Goal: Transaction & Acquisition: Obtain resource

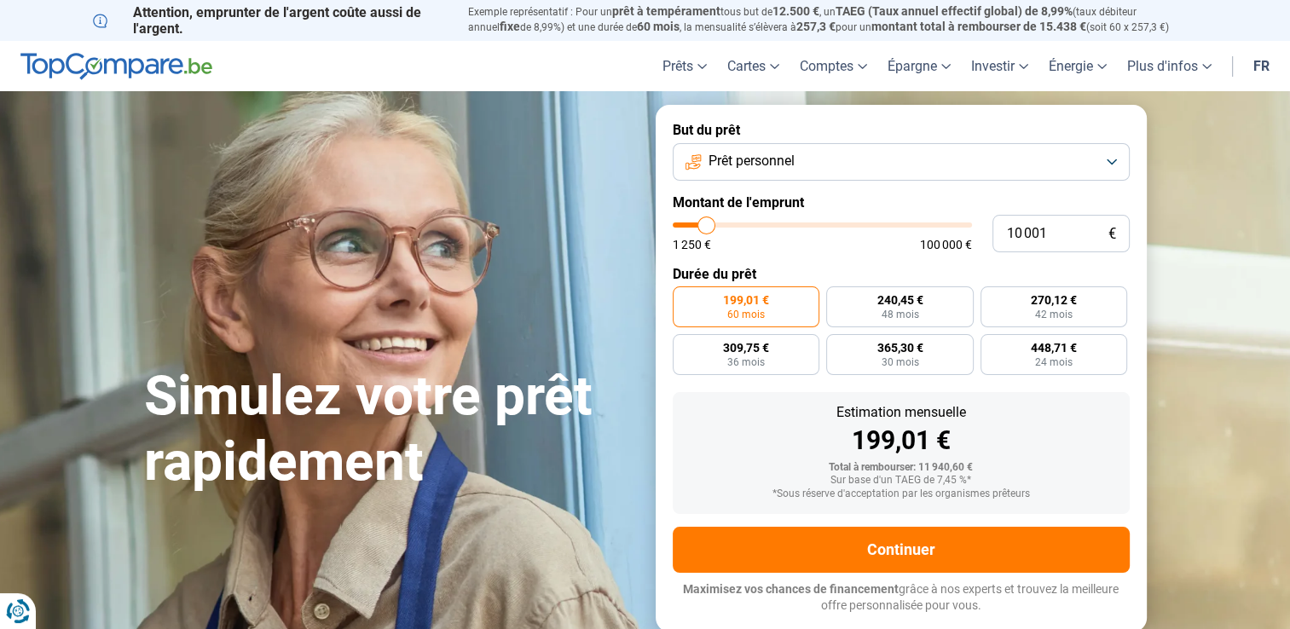
click at [1118, 164] on button "Prêt personnel" at bounding box center [901, 162] width 457 height 38
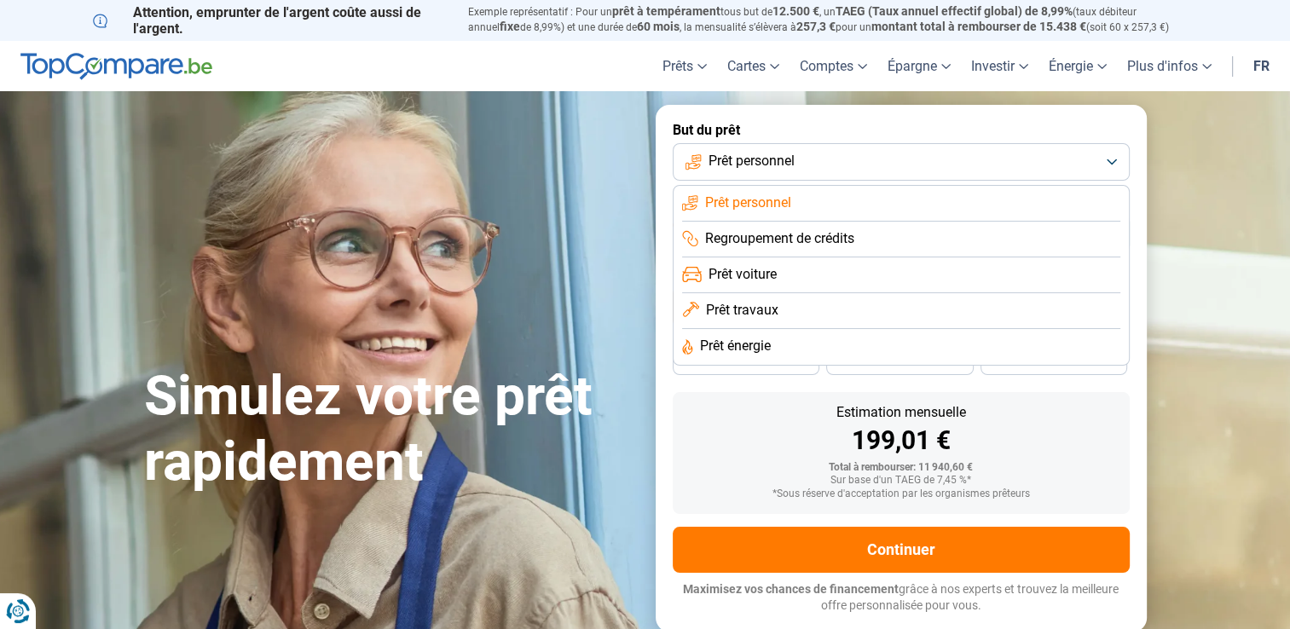
click at [1118, 164] on button "Prêt personnel" at bounding box center [901, 162] width 457 height 38
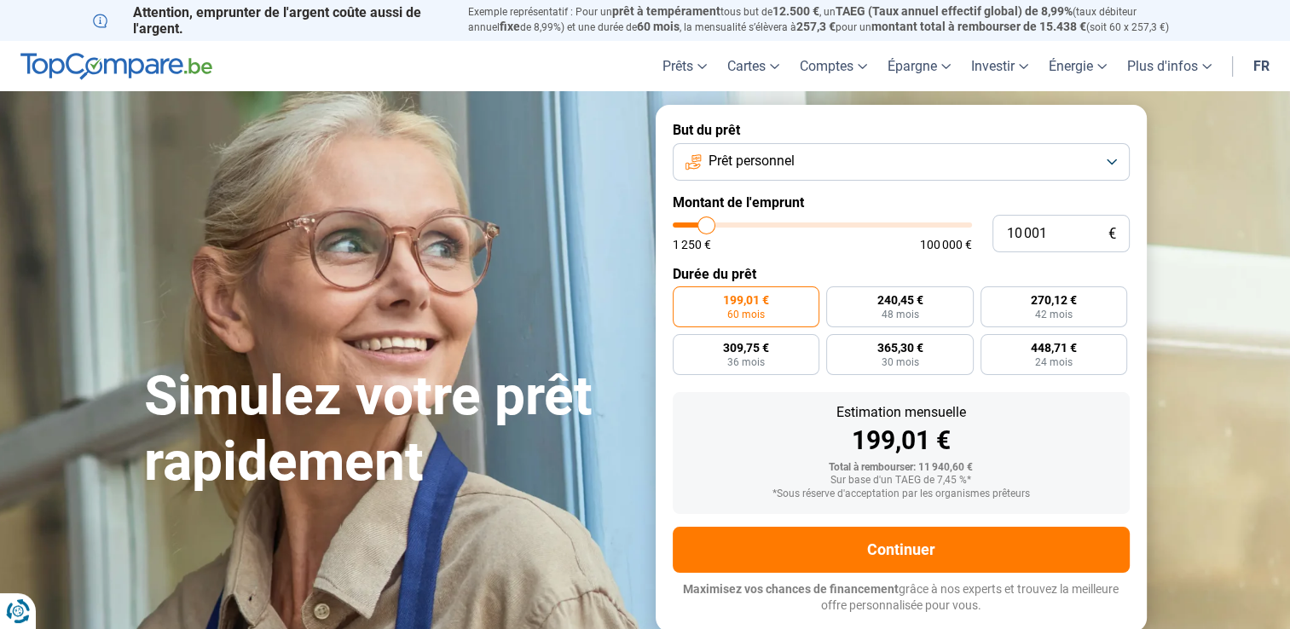
click at [1118, 164] on button "Prêt personnel" at bounding box center [901, 162] width 457 height 38
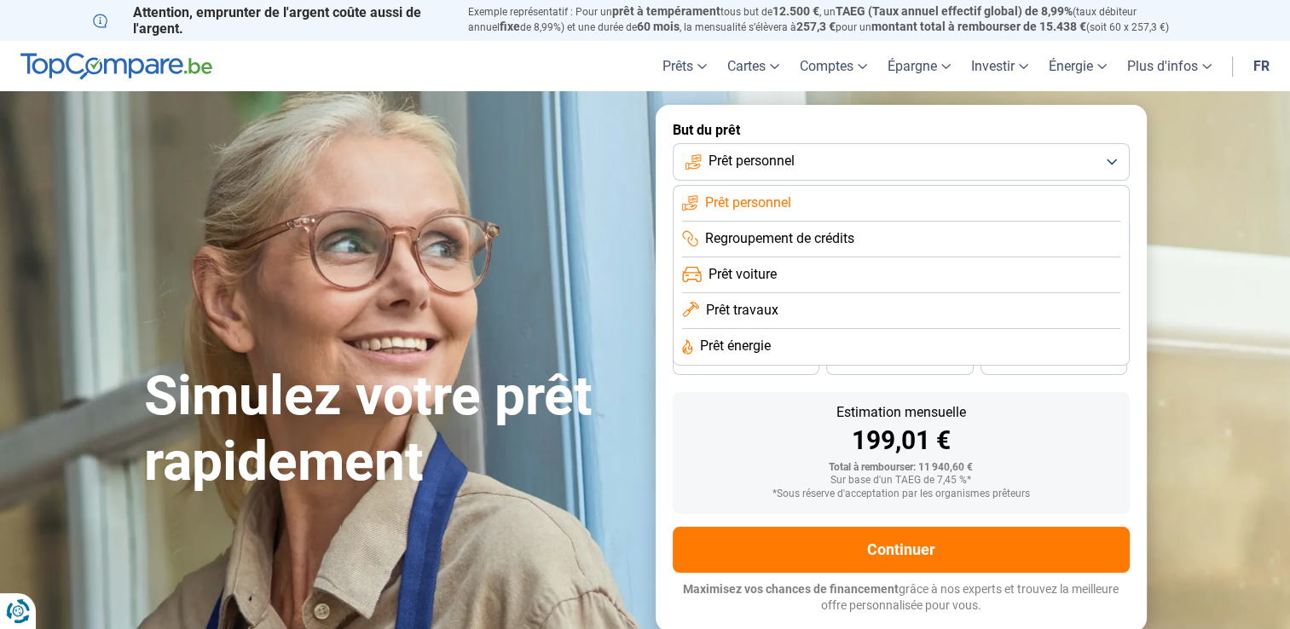
click at [809, 302] on li "Prêt travaux" at bounding box center [901, 311] width 438 height 36
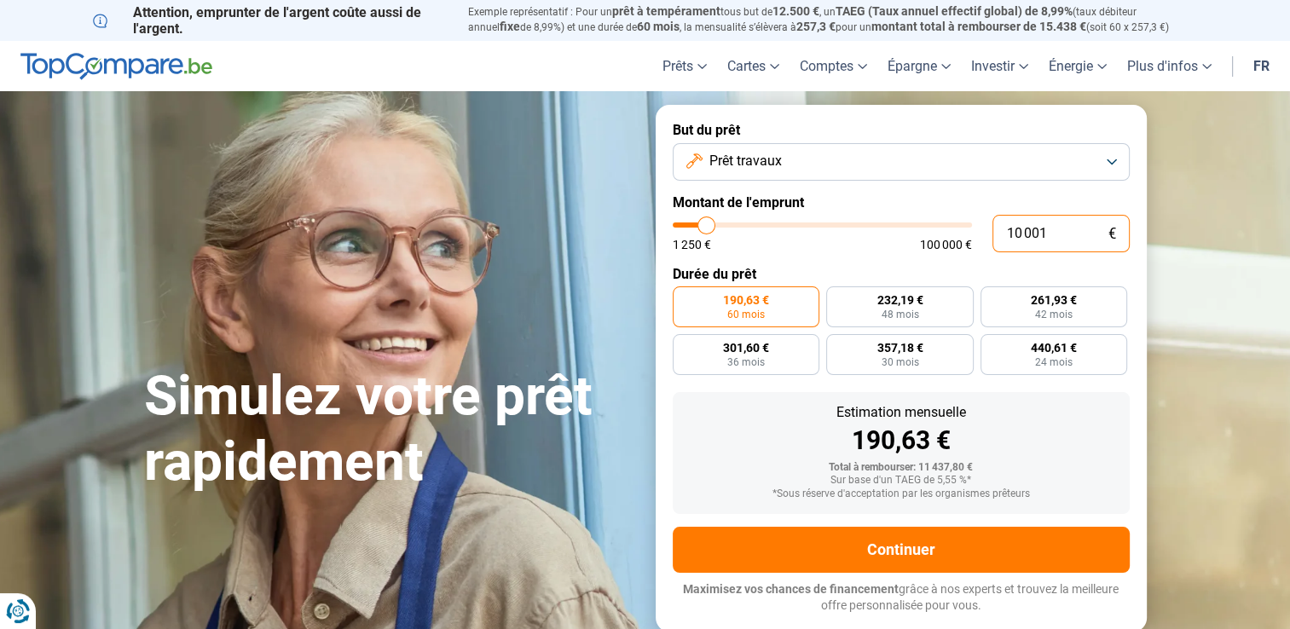
click at [1067, 235] on input "10 001" at bounding box center [1061, 234] width 137 height 38
type input "1 000"
type input "1250"
type input "100"
type input "1250"
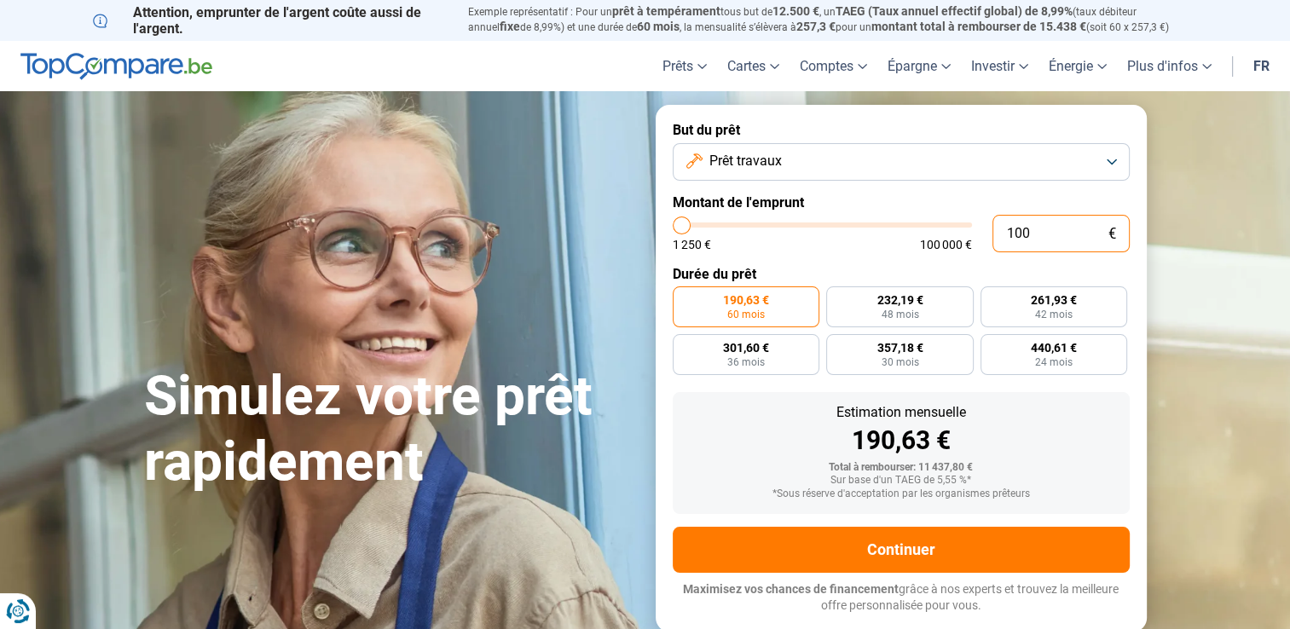
type input "10"
type input "1250"
type input "1"
type input "1250"
type input "0"
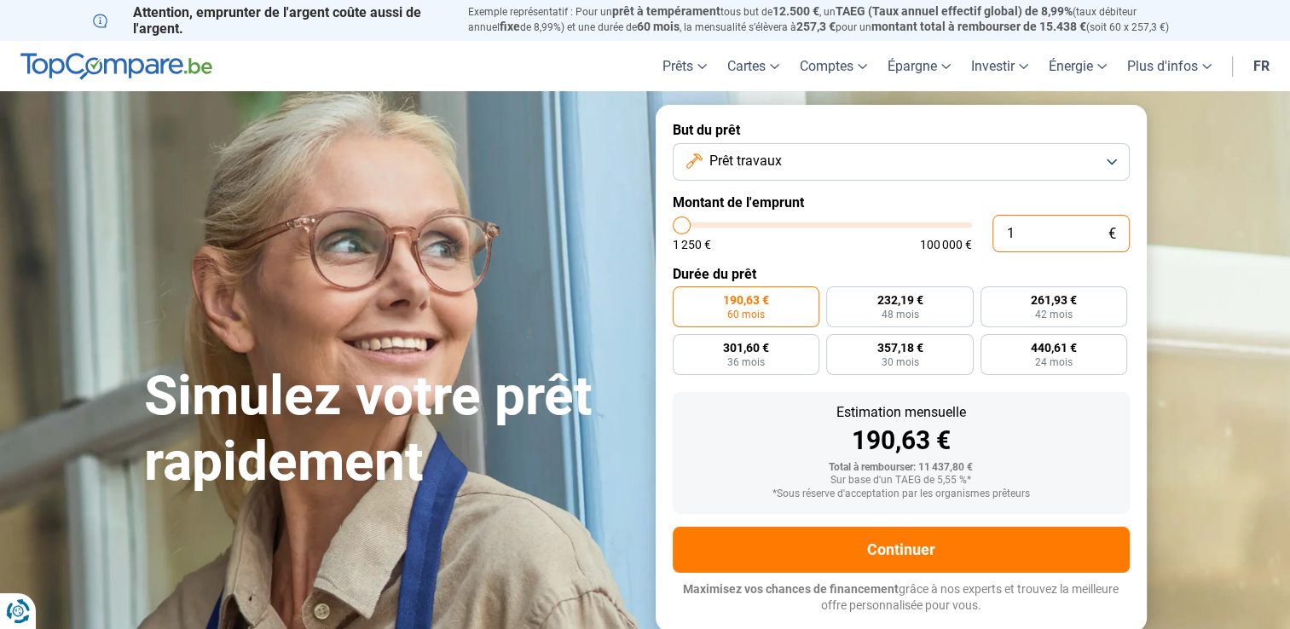
type input "1250"
type input "1 250"
type input "1250"
radio input "true"
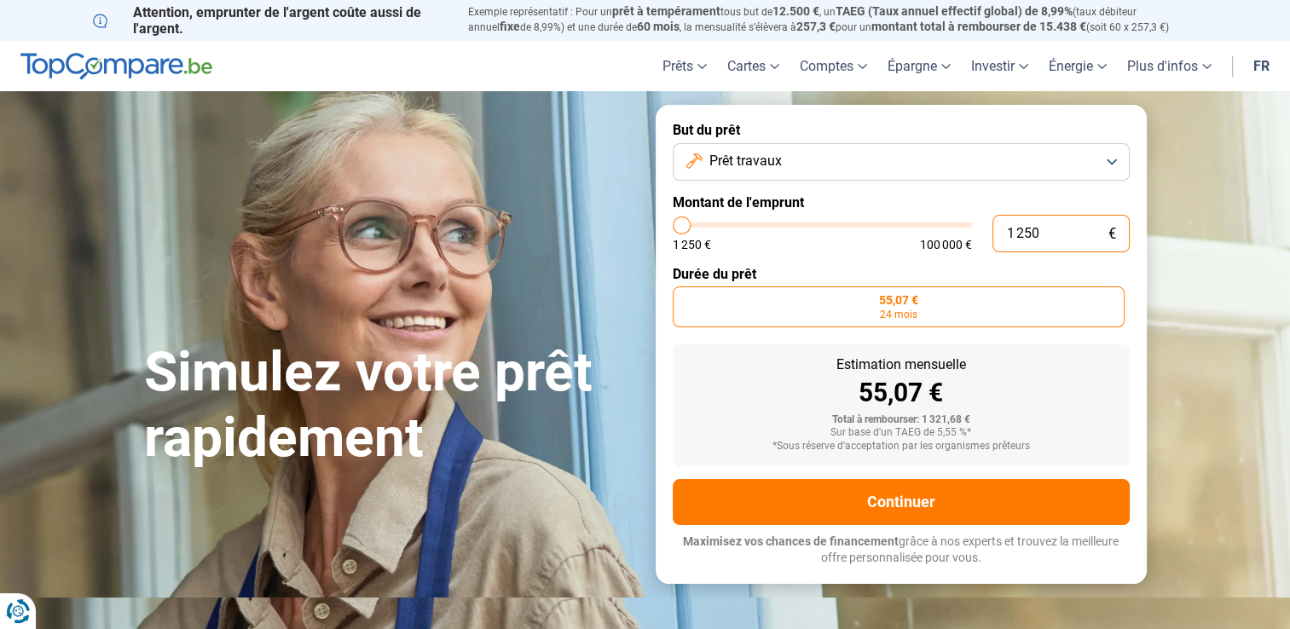
type input "125"
type input "1250"
type input "12"
type input "1250"
type input "1"
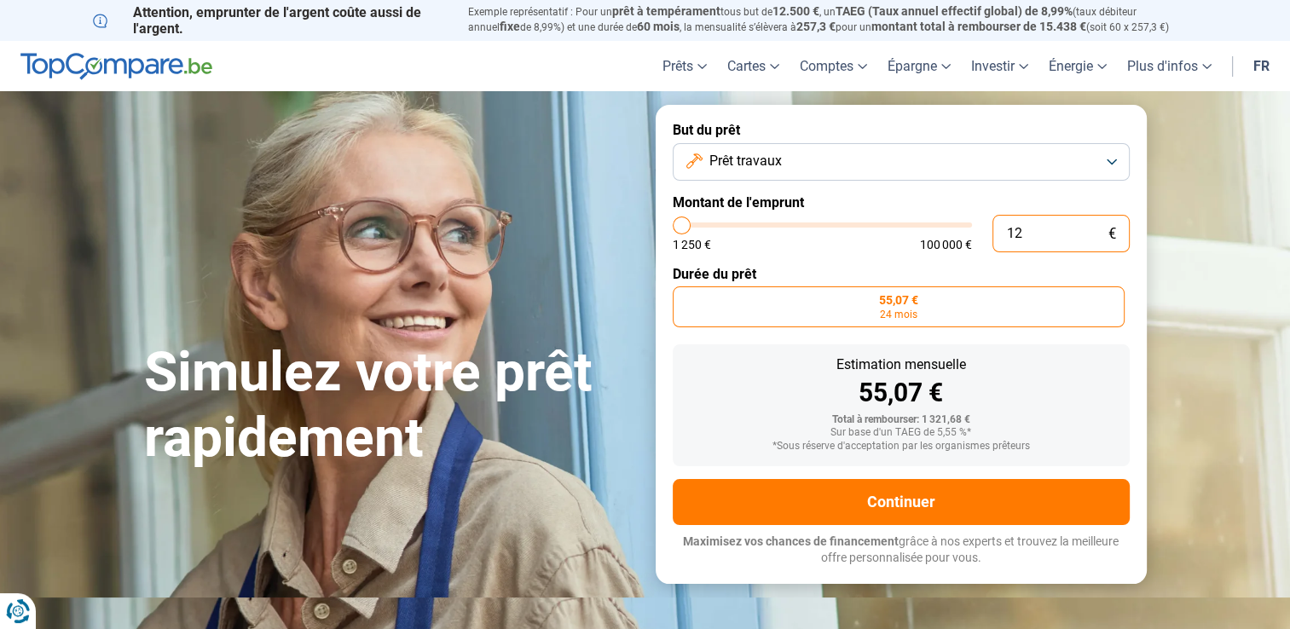
type input "1250"
type input "0"
type input "1250"
type input "1 250"
type input "1250"
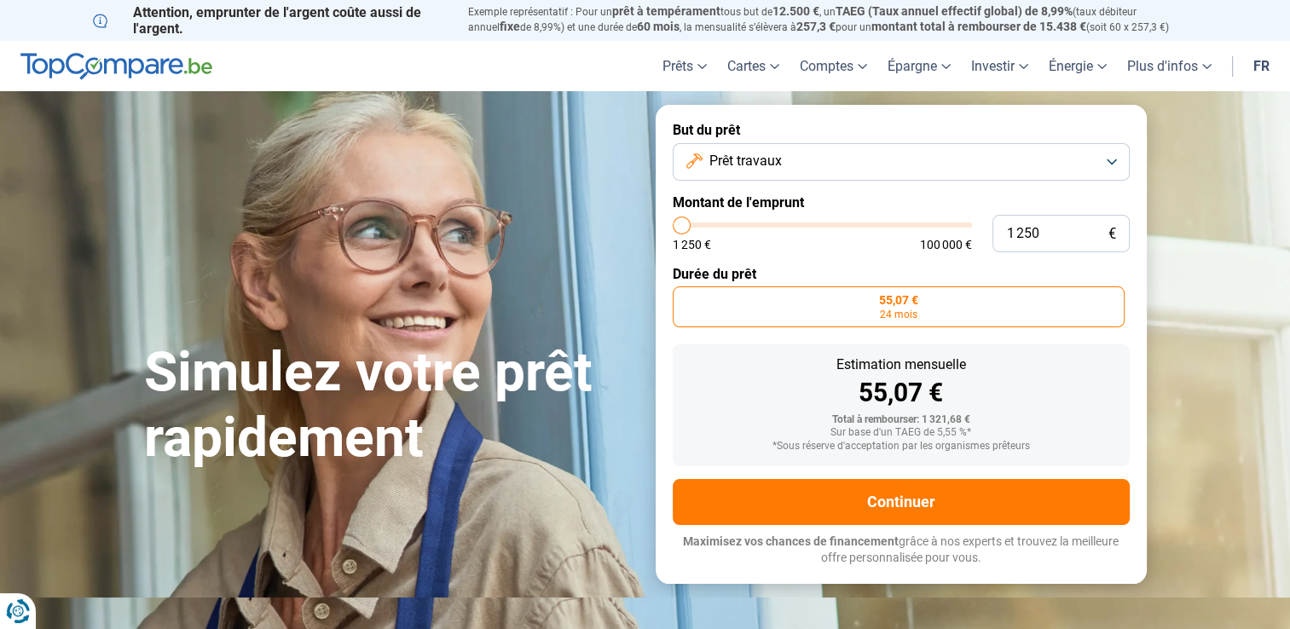
type input "2 250"
type input "2250"
type input "2 750"
type input "2750"
type input "3 250"
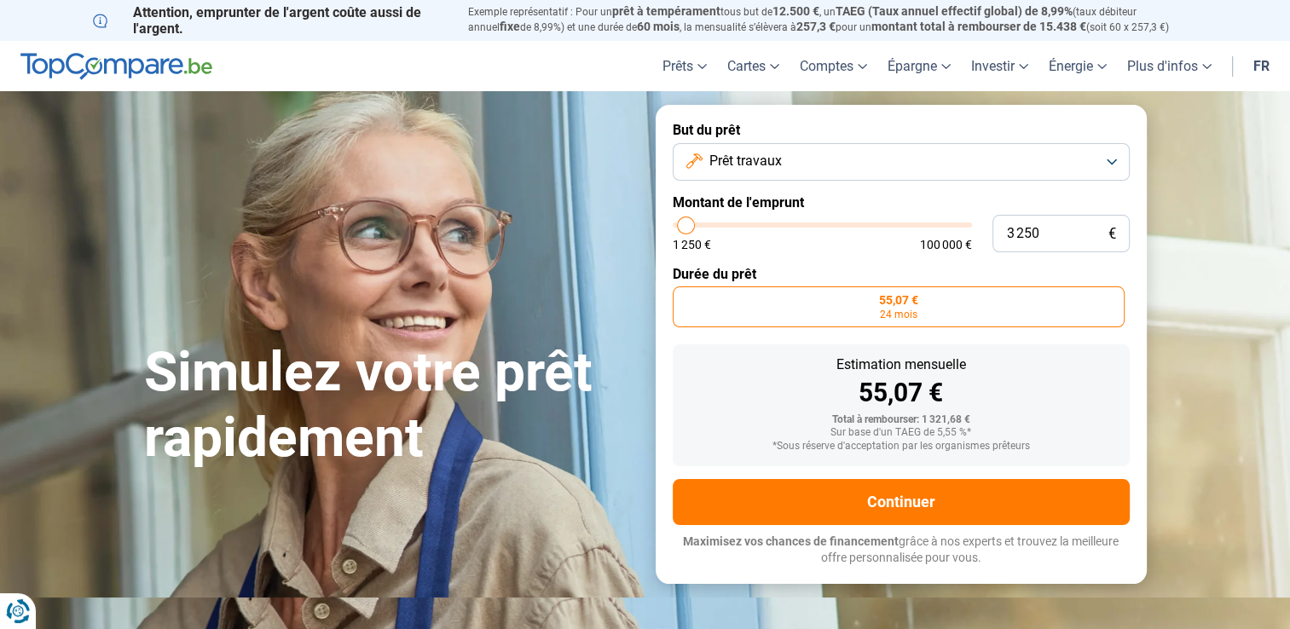
type input "3250"
type input "3 500"
type input "3500"
type input "4 000"
type input "4000"
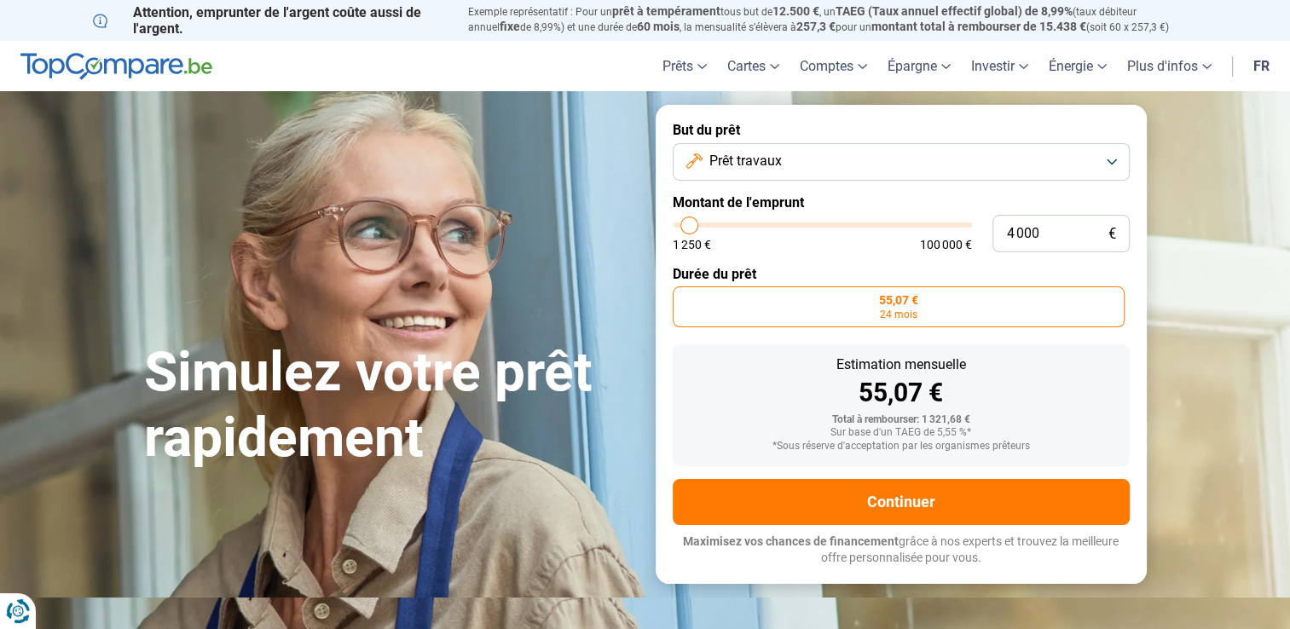
type input "4 250"
type input "4250"
type input "4 750"
type input "4750"
type input "5 250"
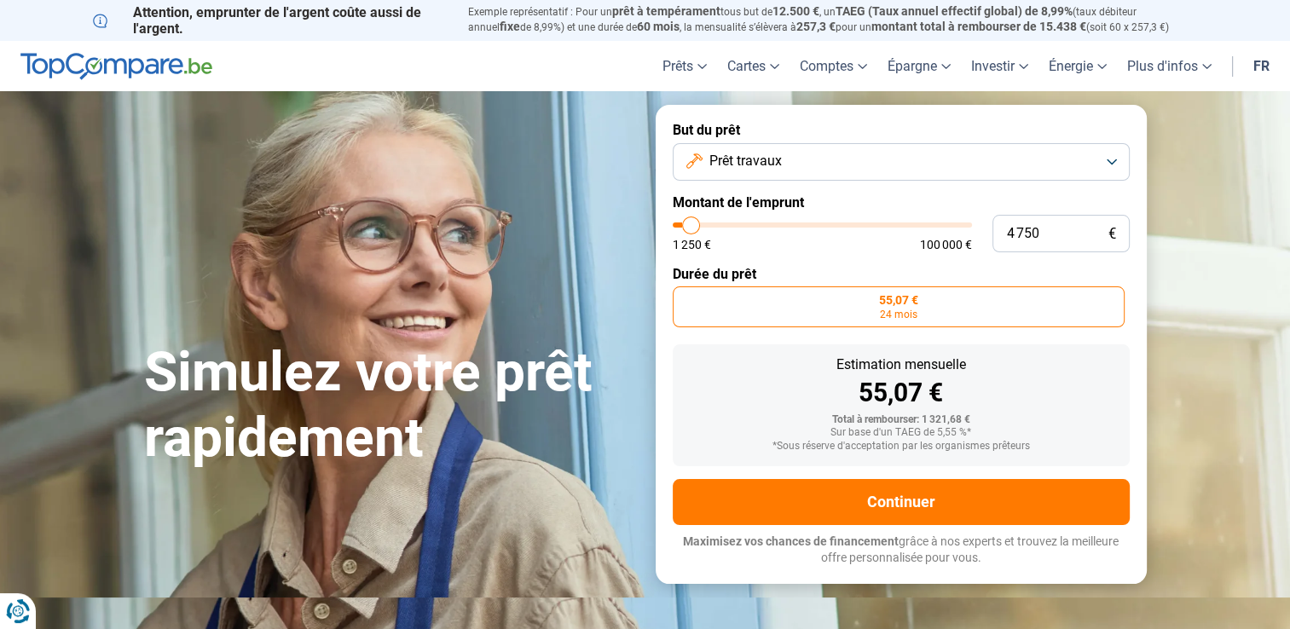
type input "5250"
type input "5 750"
type input "5750"
type input "6 000"
type input "6000"
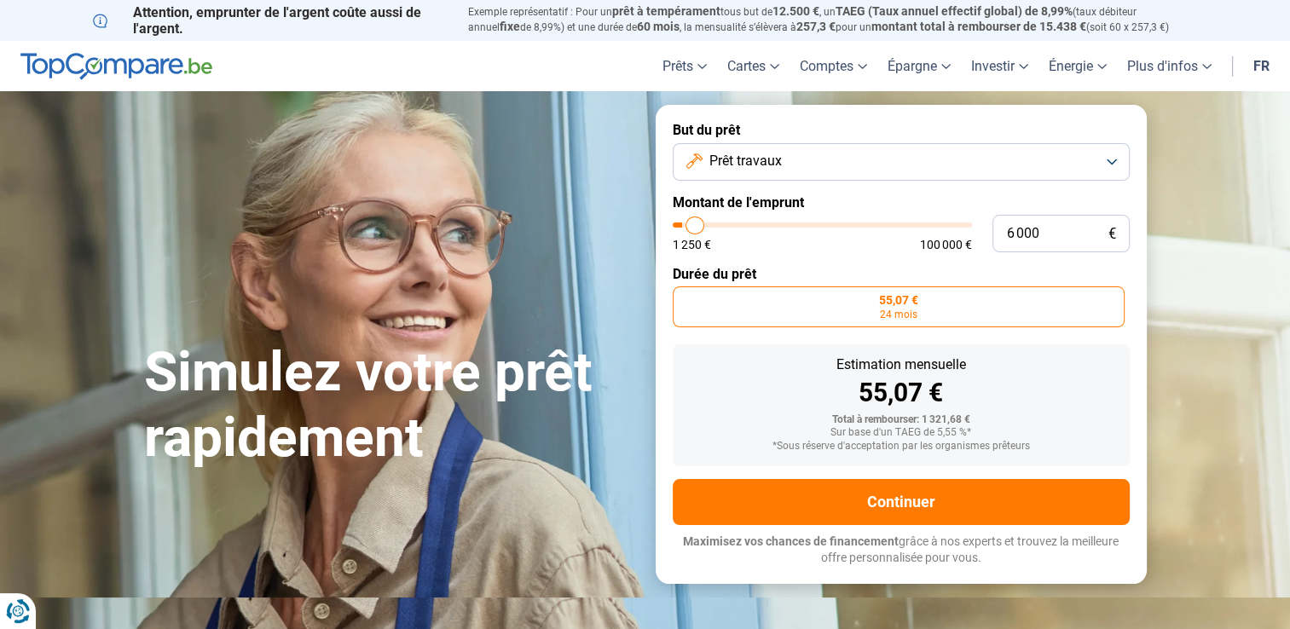
type input "6 500"
type input "6500"
type input "6 750"
type input "6750"
type input "7 000"
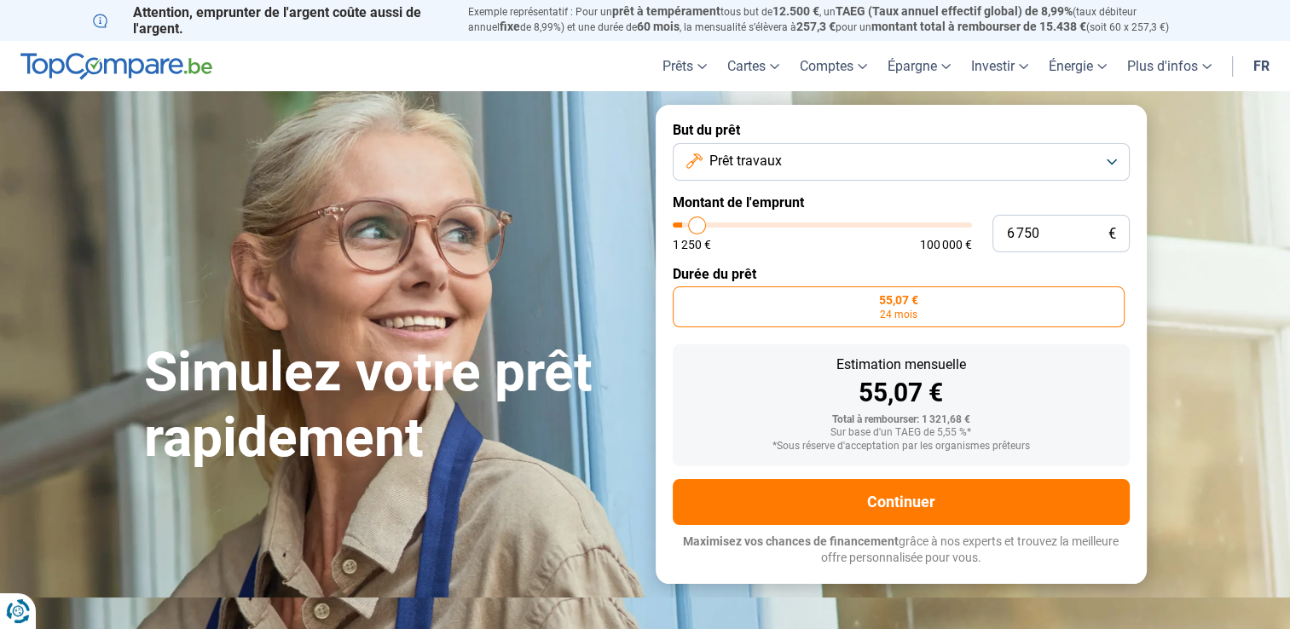
type input "7000"
type input "7 250"
type input "7250"
type input "7 500"
type input "7500"
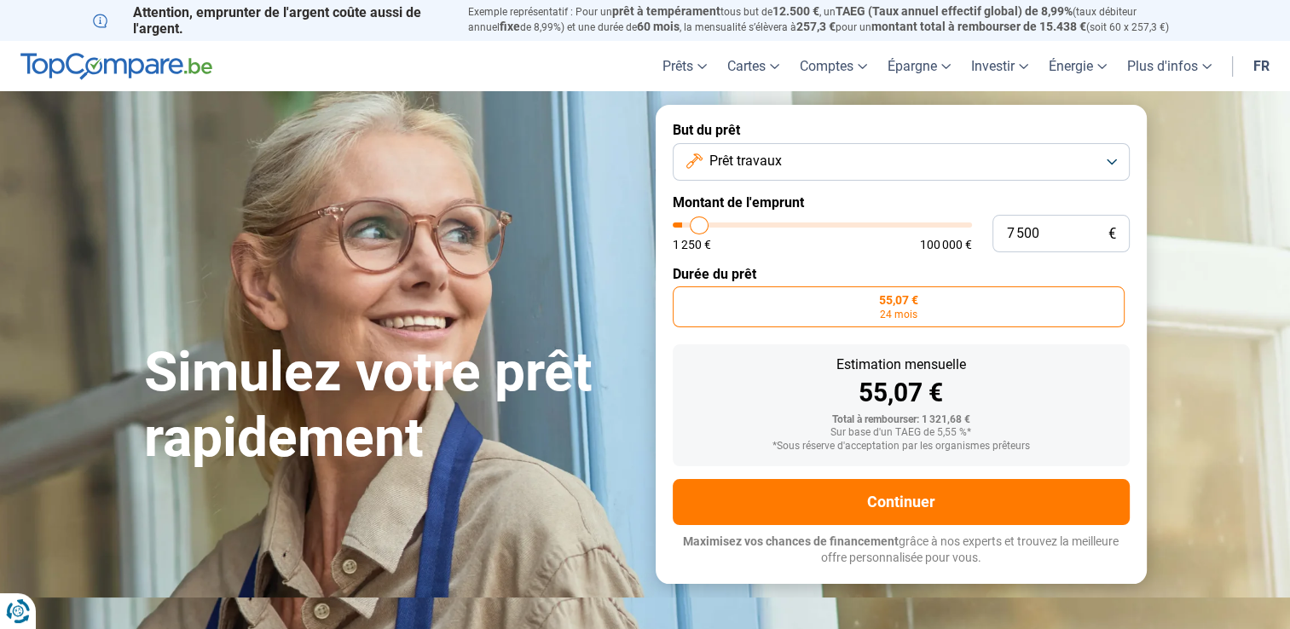
type input "7 750"
type input "7750"
type input "8 000"
type input "8000"
type input "8 250"
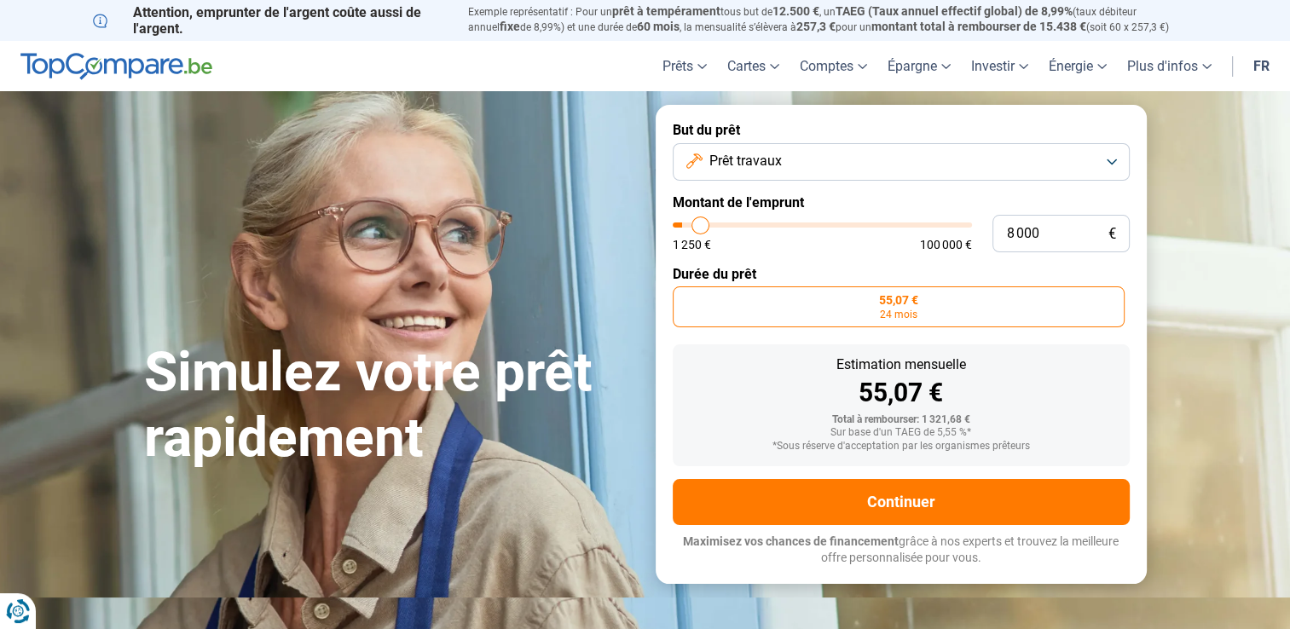
type input "8250"
type input "8 500"
type input "8500"
type input "8 750"
type input "8750"
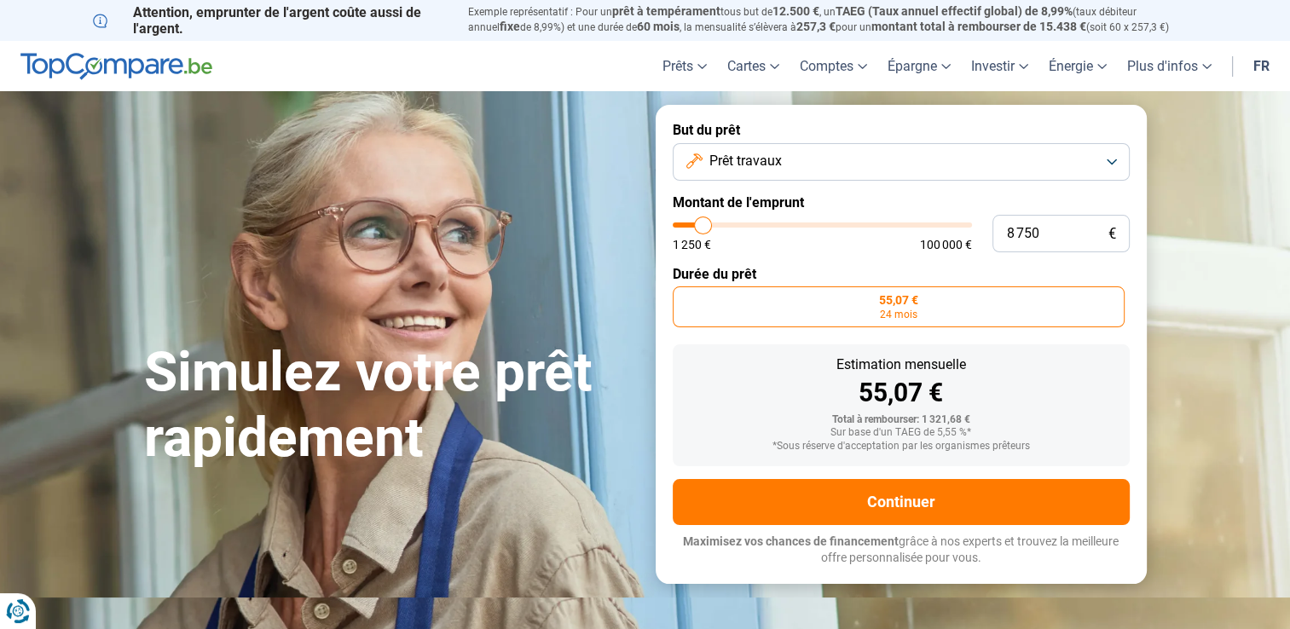
type input "9 000"
type input "9000"
type input "9 250"
type input "9250"
type input "9 500"
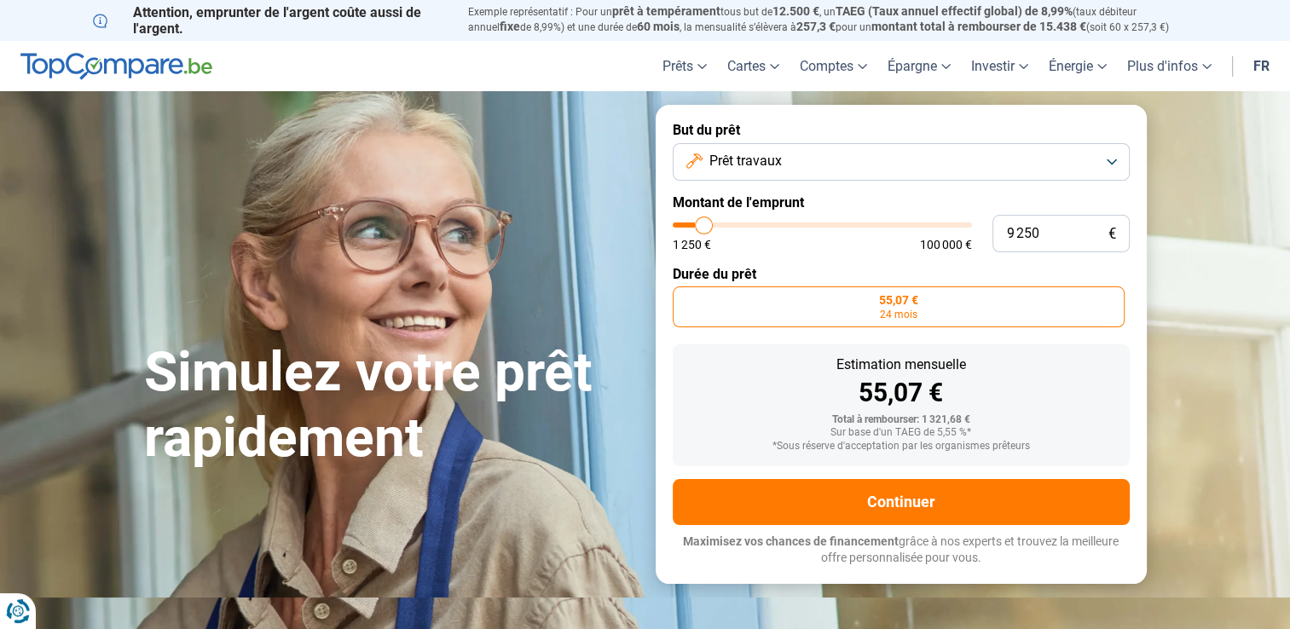
type input "9500"
type input "9 750"
type input "9750"
type input "10 000"
type input "10000"
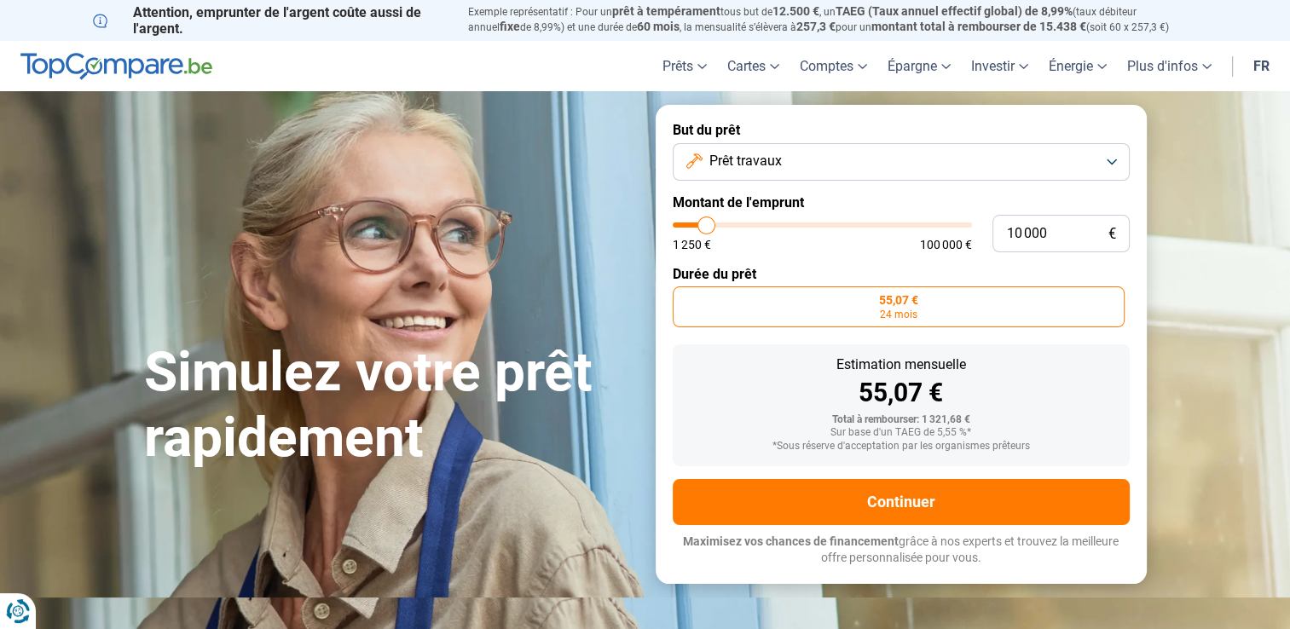
type input "10 250"
type input "10250"
type input "10 500"
type input "10500"
type input "10 750"
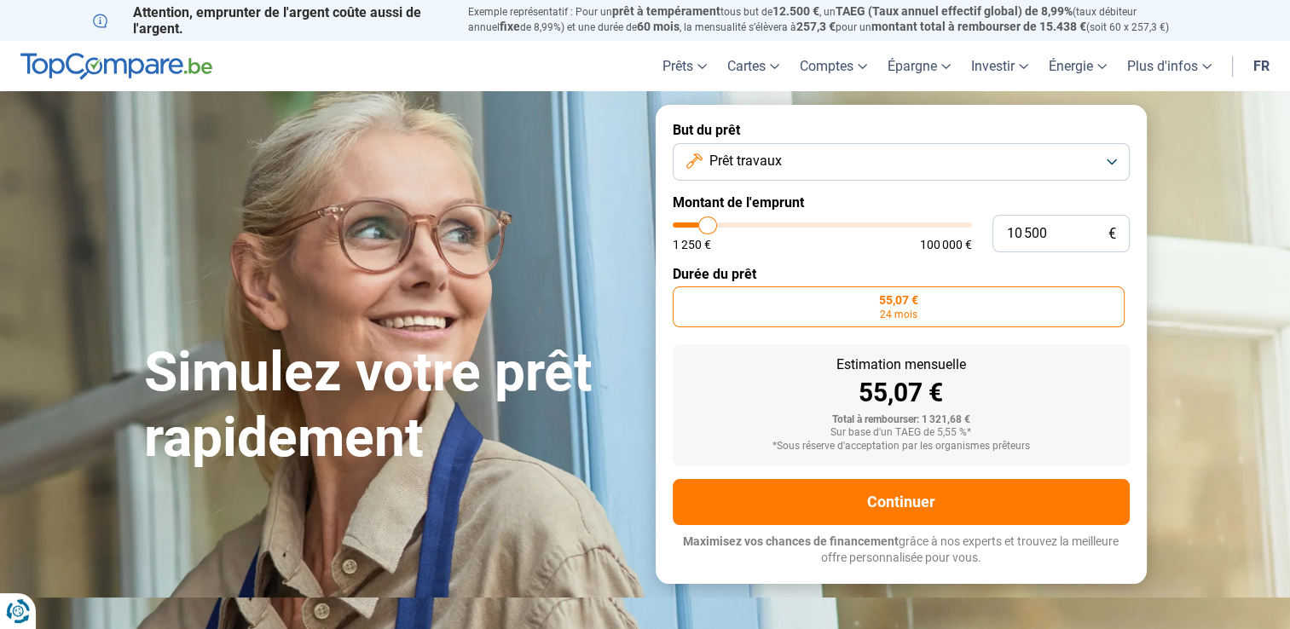
type input "10750"
type input "11 000"
type input "11000"
type input "11 250"
type input "11250"
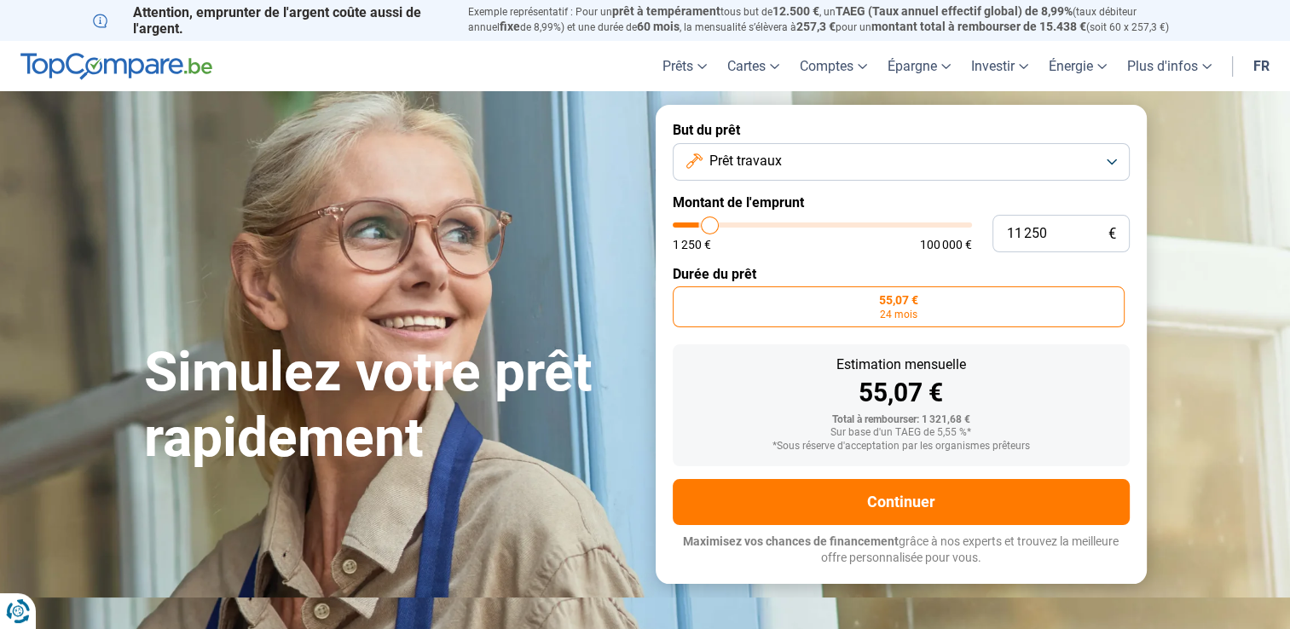
type input "11 500"
type input "11500"
type input "11 750"
type input "11750"
type input "12 000"
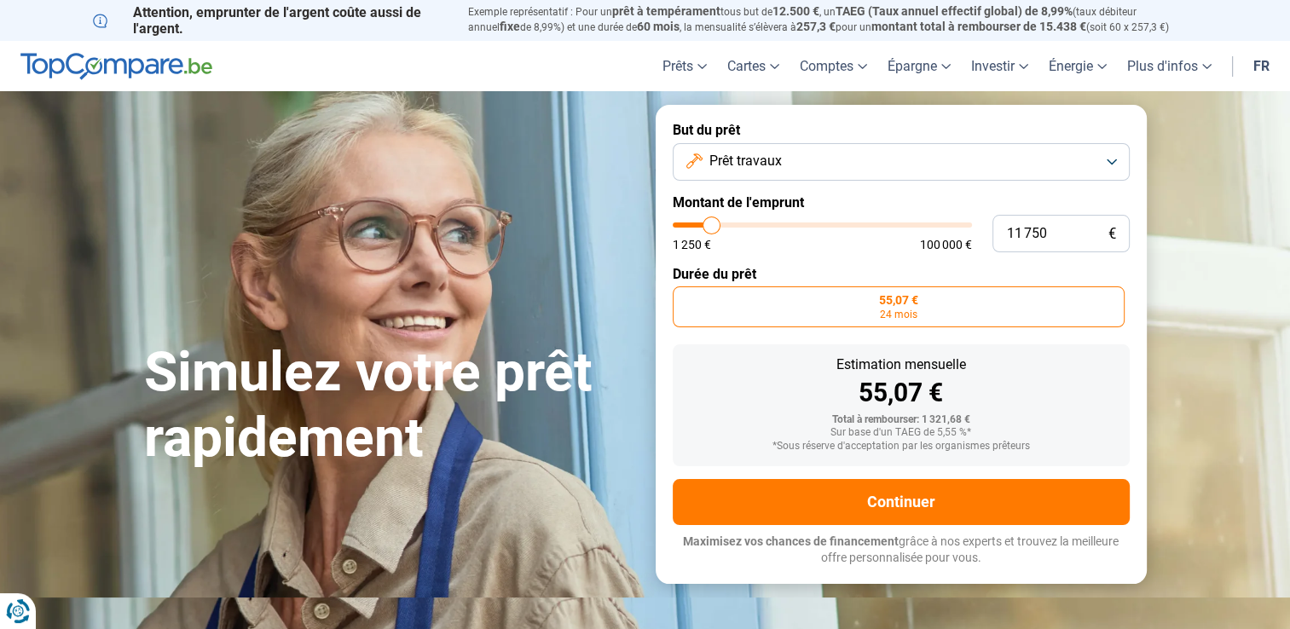
type input "12000"
type input "12 250"
type input "12250"
type input "12 500"
type input "12500"
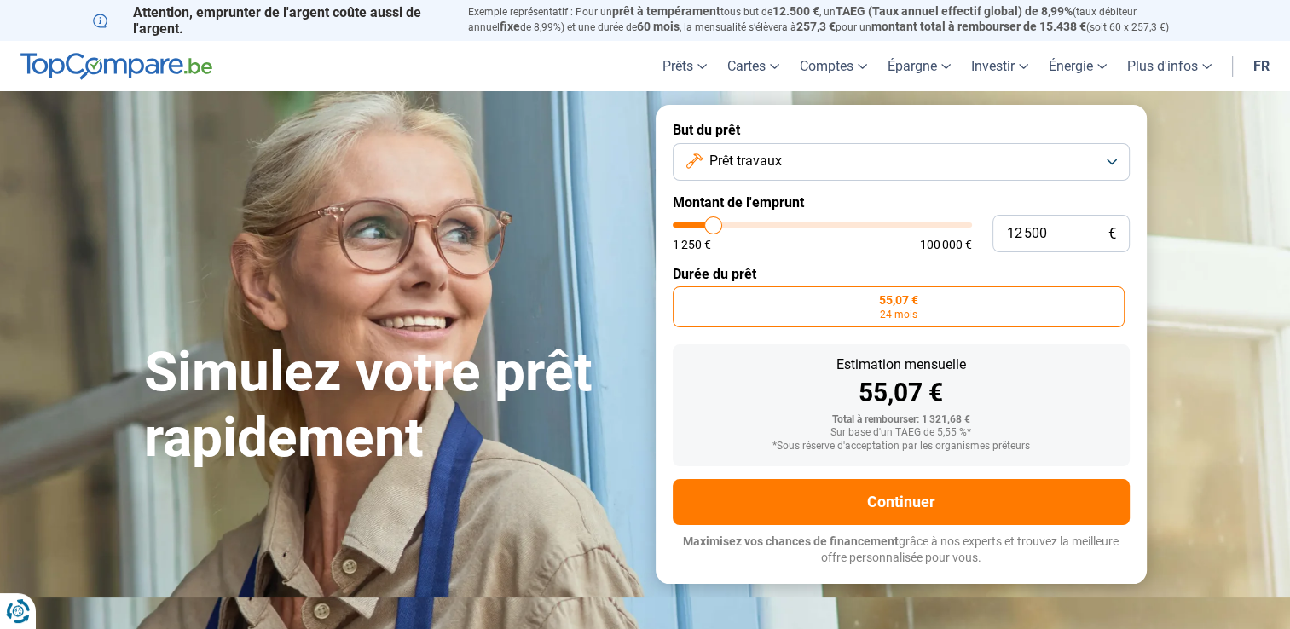
type input "12 750"
type input "12750"
type input "13 000"
type input "13000"
type input "13 250"
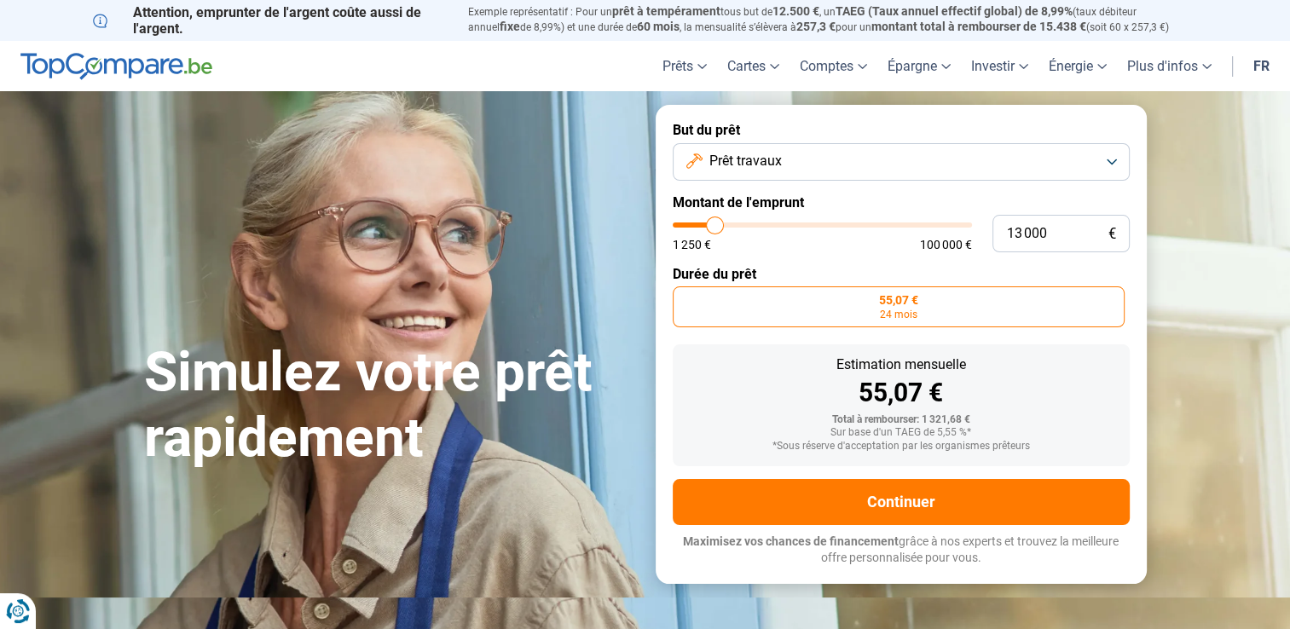
type input "13250"
type input "13 500"
type input "13500"
type input "13 750"
type input "13750"
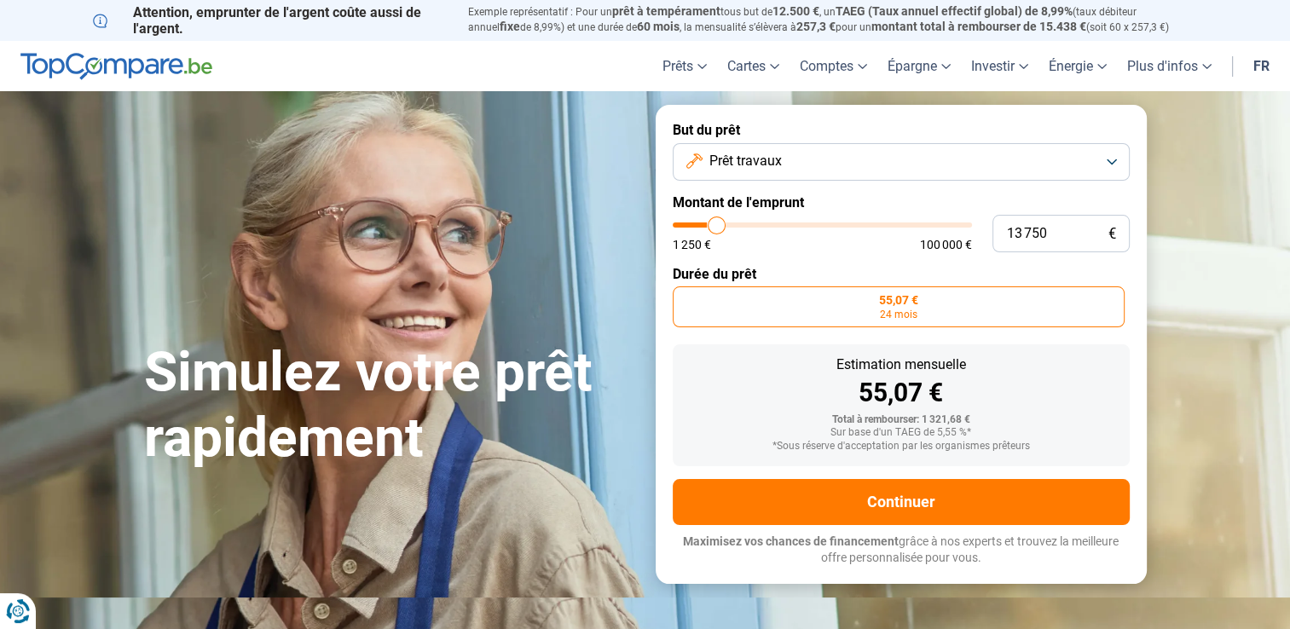
type input "14 000"
type input "14000"
type input "14 250"
type input "14250"
type input "14 500"
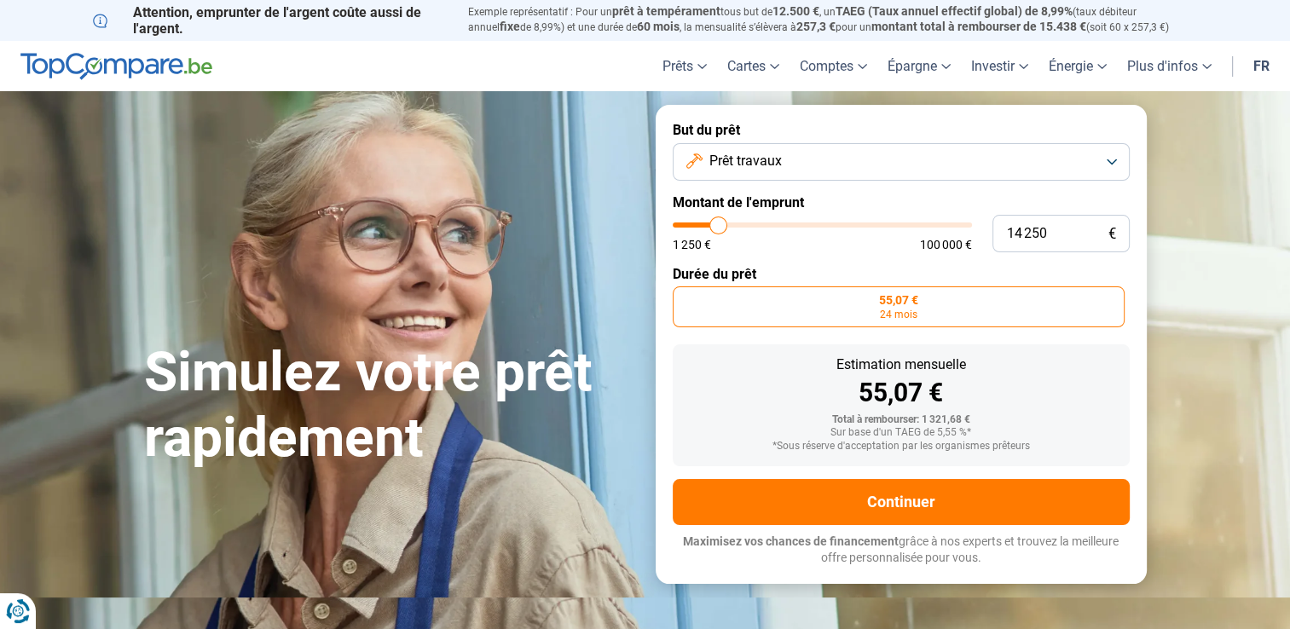
type input "14500"
type input "14 750"
type input "14750"
type input "15 000"
type input "15000"
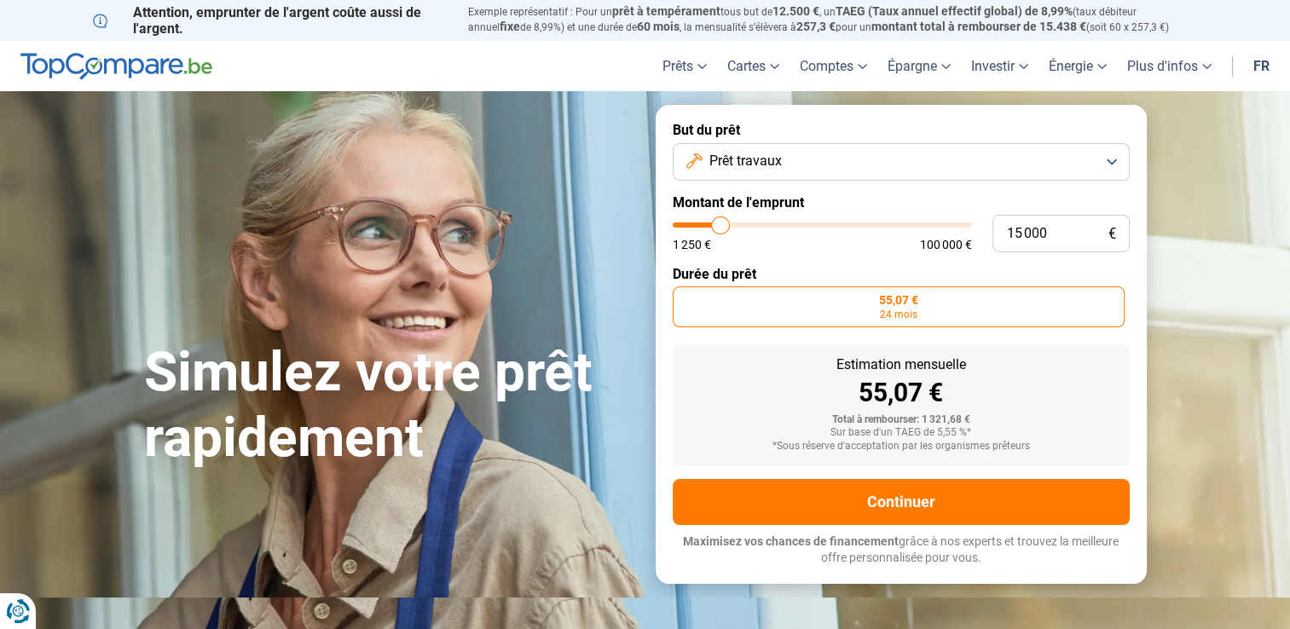
type input "15 250"
type input "15250"
type input "15 500"
type input "15500"
type input "15 750"
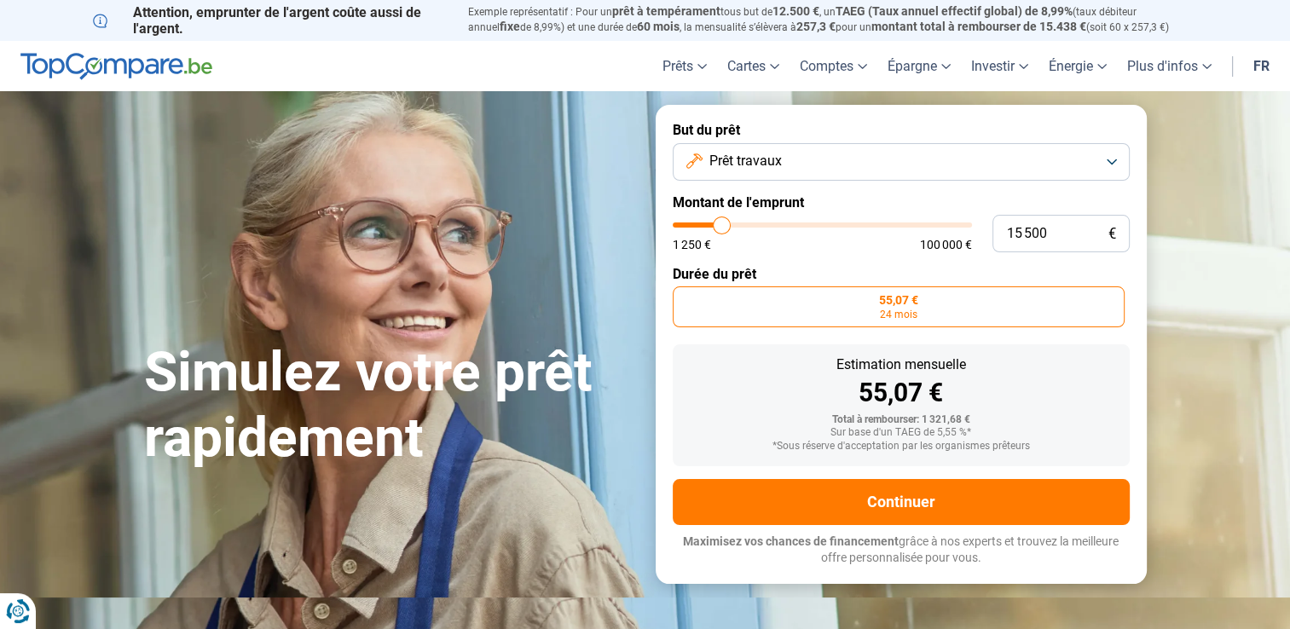
type input "15750"
type input "16 000"
type input "16000"
type input "16 250"
type input "16250"
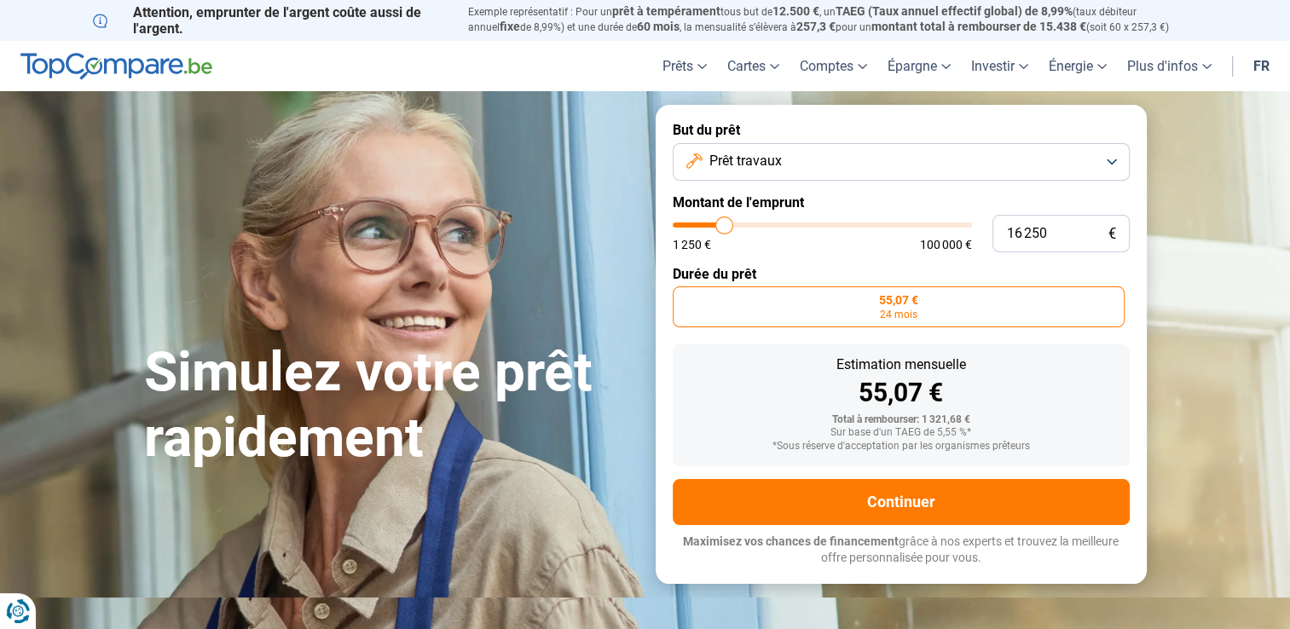
type input "16 500"
type input "16500"
type input "16 750"
type input "16750"
type input "17 000"
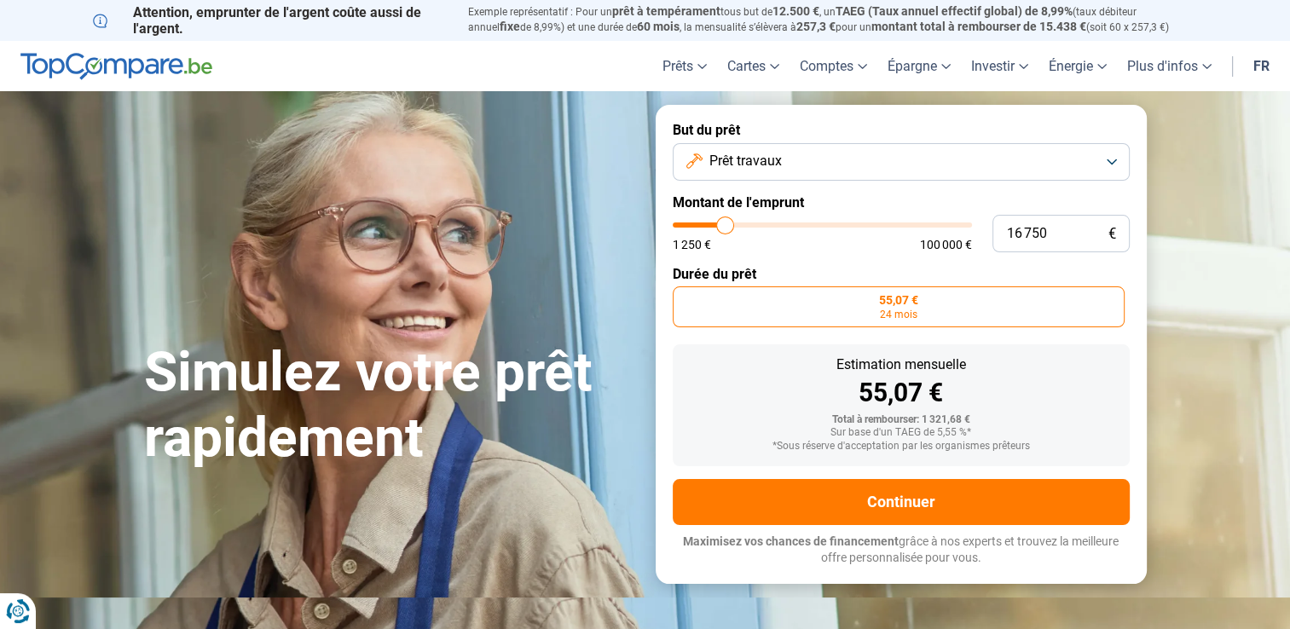
type input "17000"
type input "17 250"
type input "17250"
type input "17 500"
type input "17500"
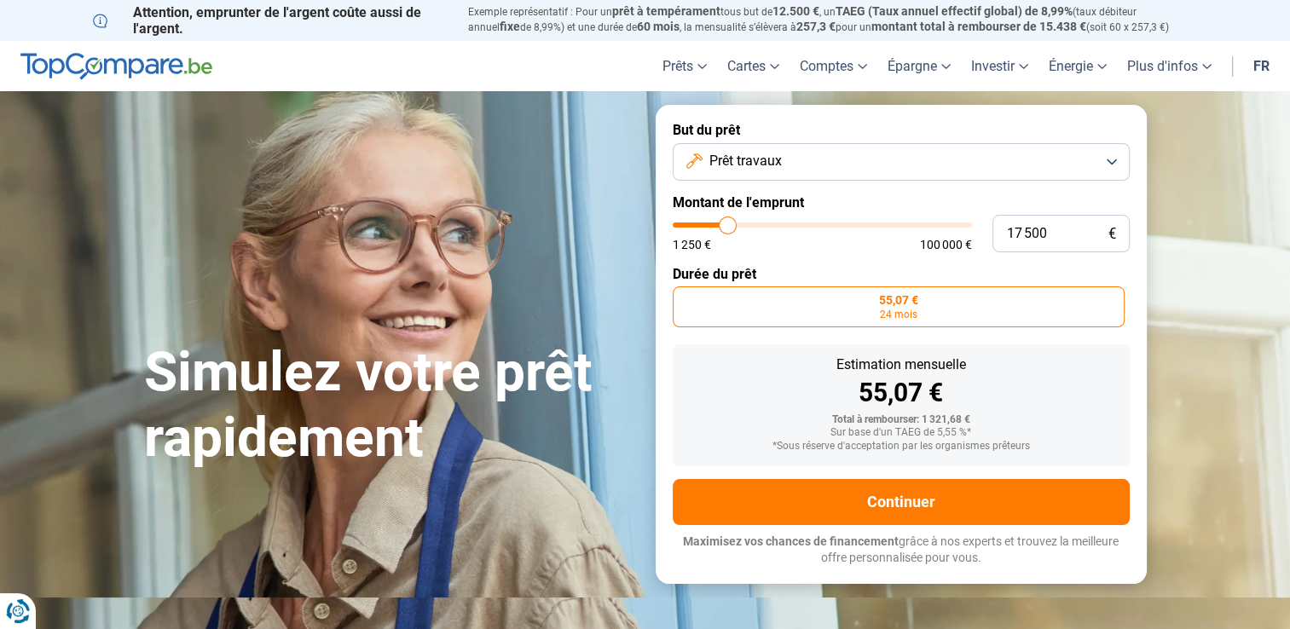
type input "17 750"
type input "17750"
type input "18 000"
type input "18000"
type input "18 250"
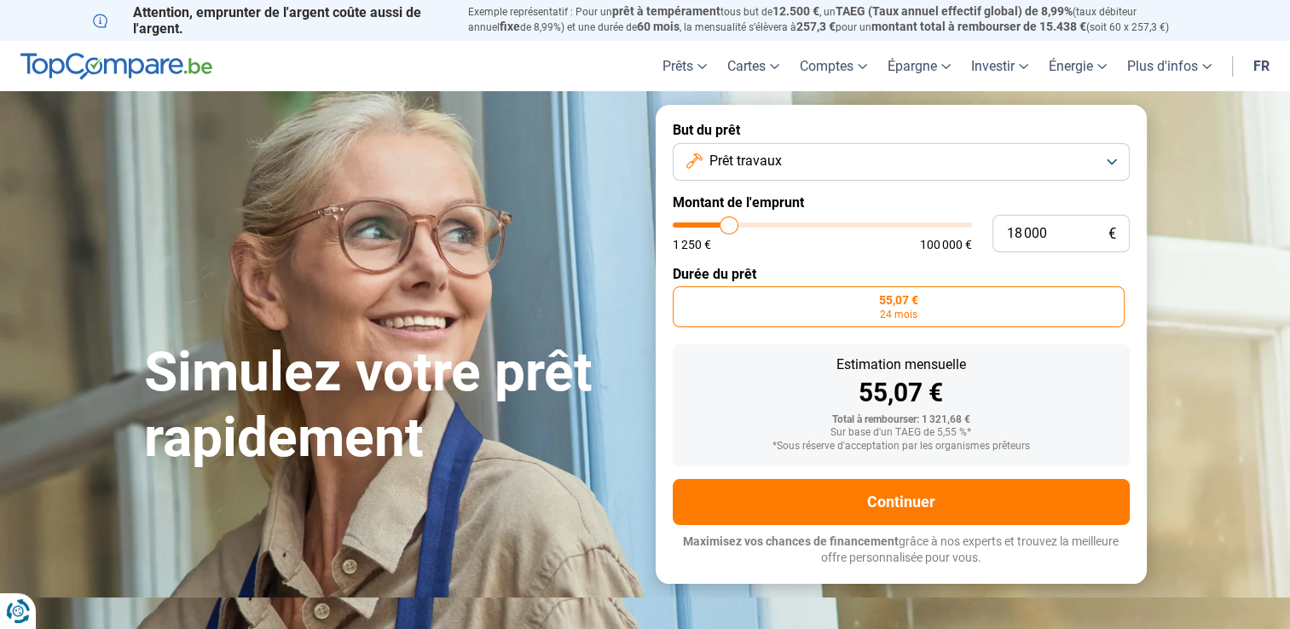
type input "18250"
type input "18 500"
type input "18500"
type input "18 750"
type input "18750"
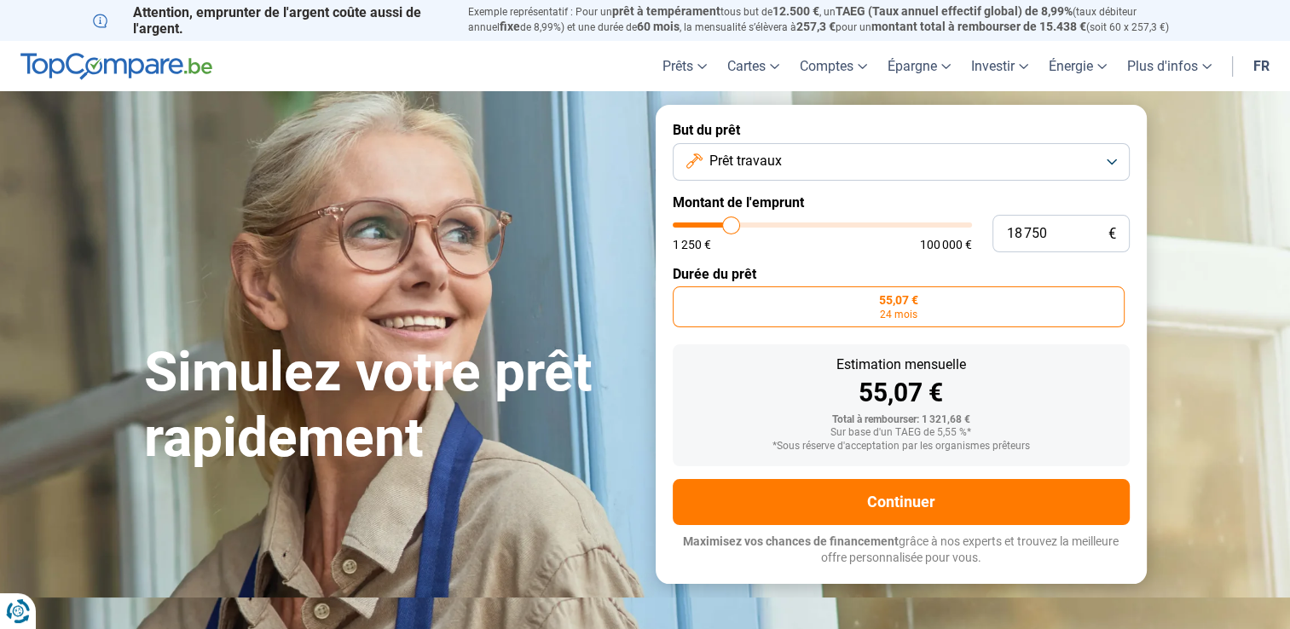
type input "19 000"
type input "19000"
type input "19 250"
type input "19250"
type input "19 500"
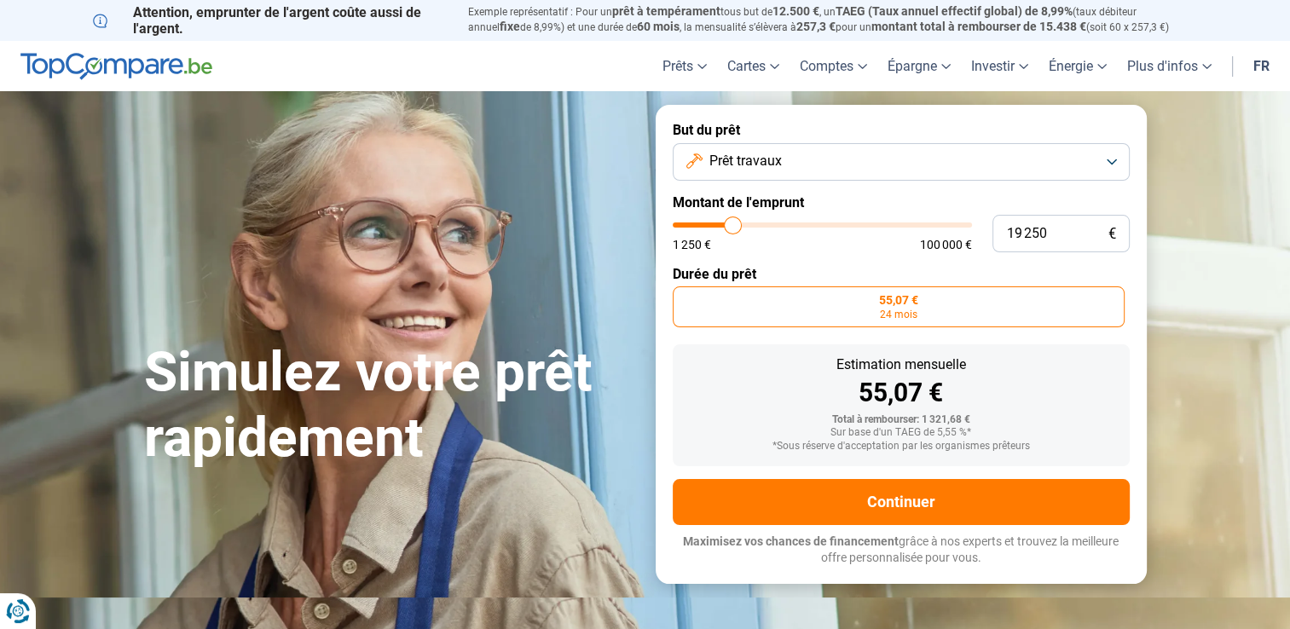
type input "19500"
type input "19 750"
type input "19750"
type input "20 000"
type input "20000"
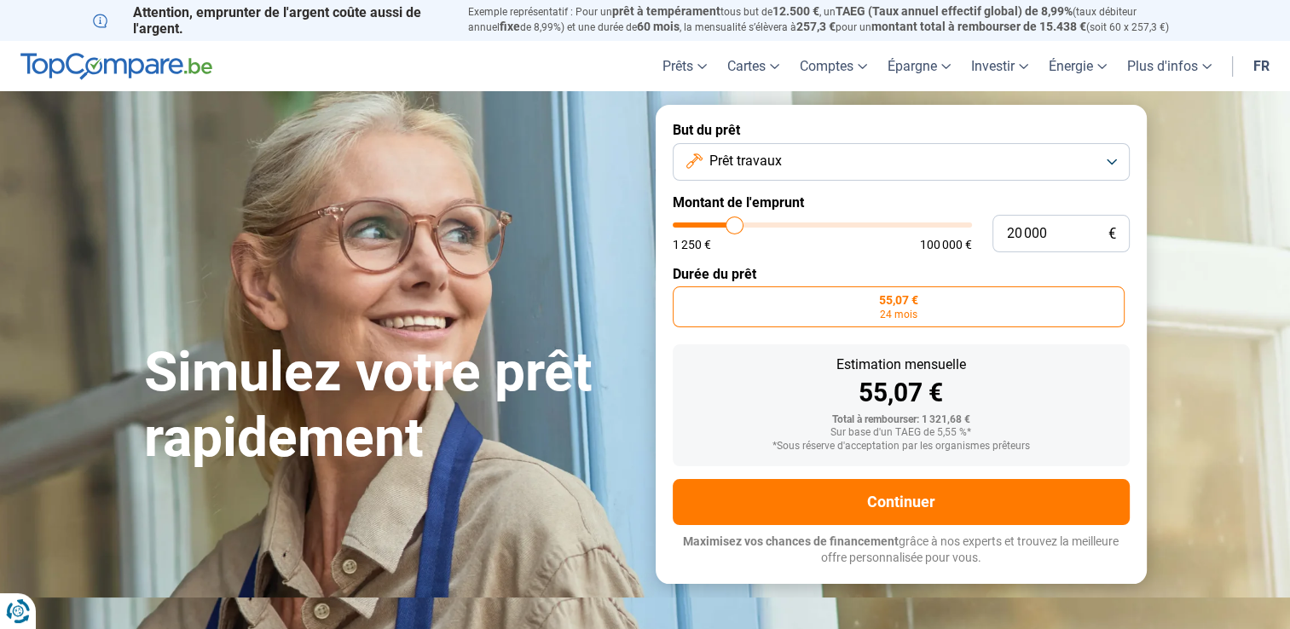
type input "20 250"
type input "20250"
type input "20 500"
type input "20500"
type input "20 750"
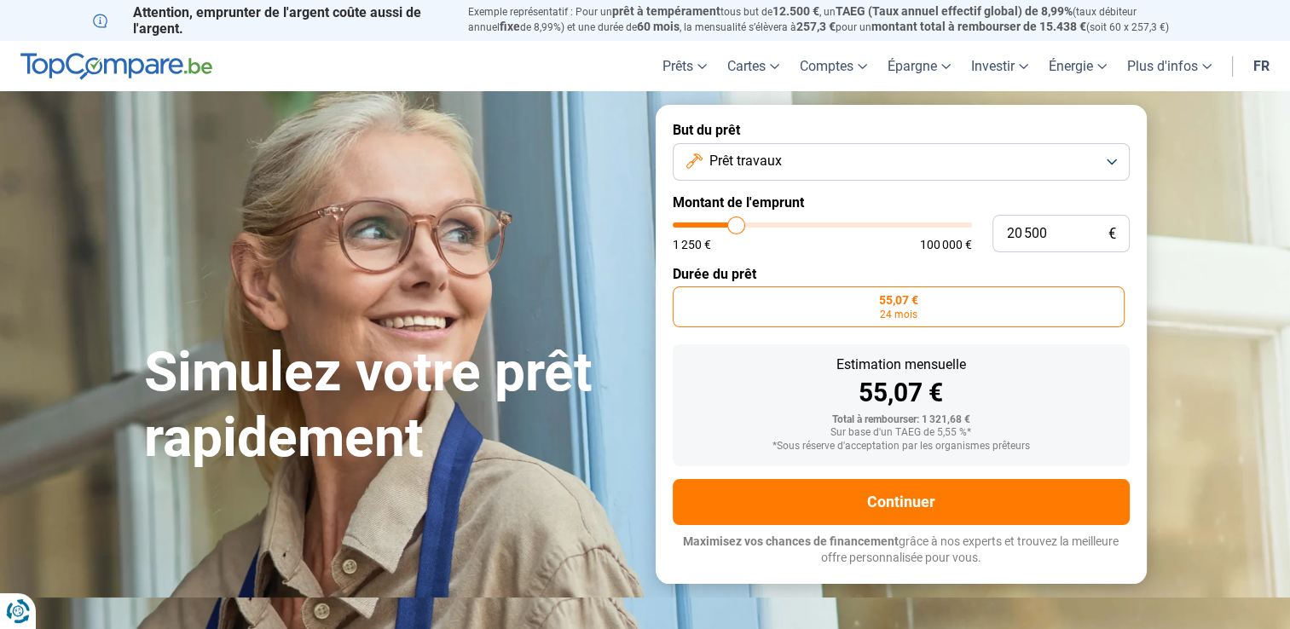
type input "20750"
type input "21 000"
type input "21000"
type input "21 250"
type input "21250"
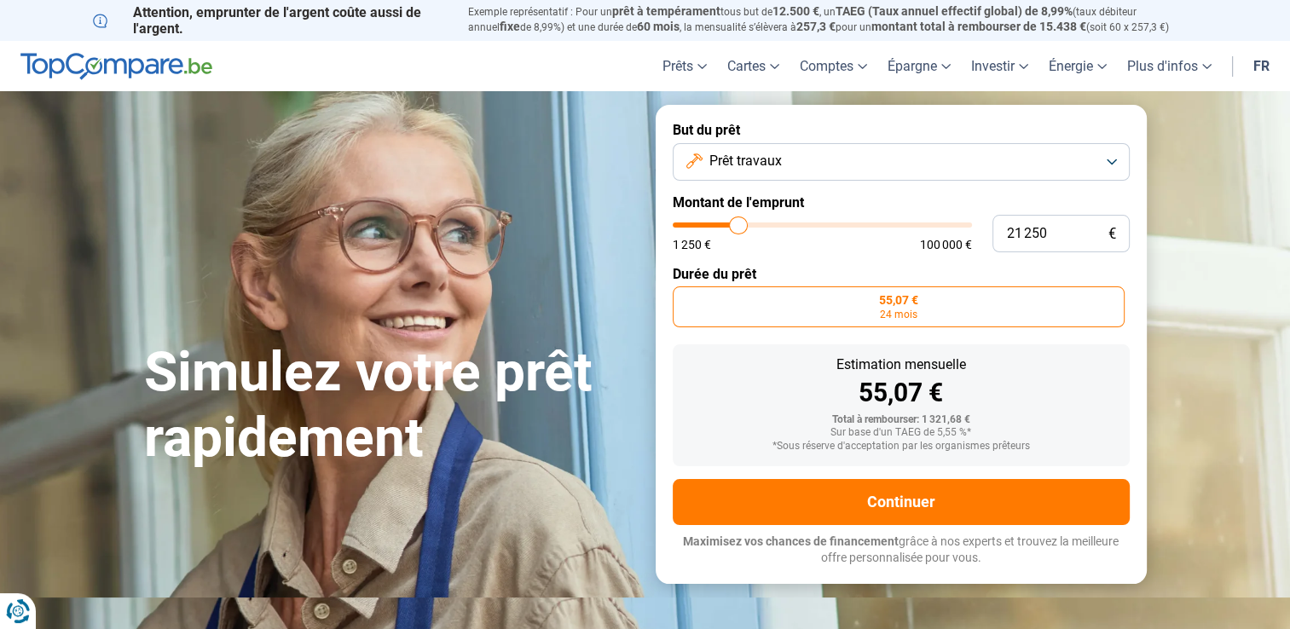
type input "21 500"
type input "21500"
type input "21 250"
type input "21250"
type input "21 000"
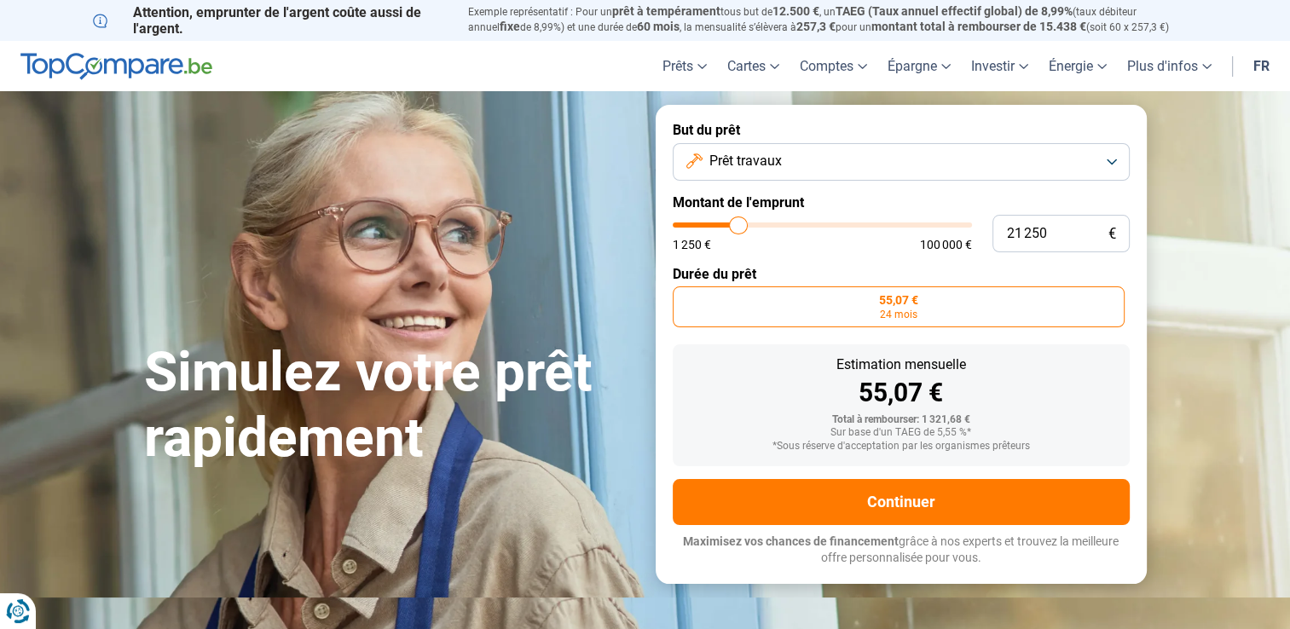
type input "21000"
type input "20 750"
type input "20750"
type input "20 500"
type input "20500"
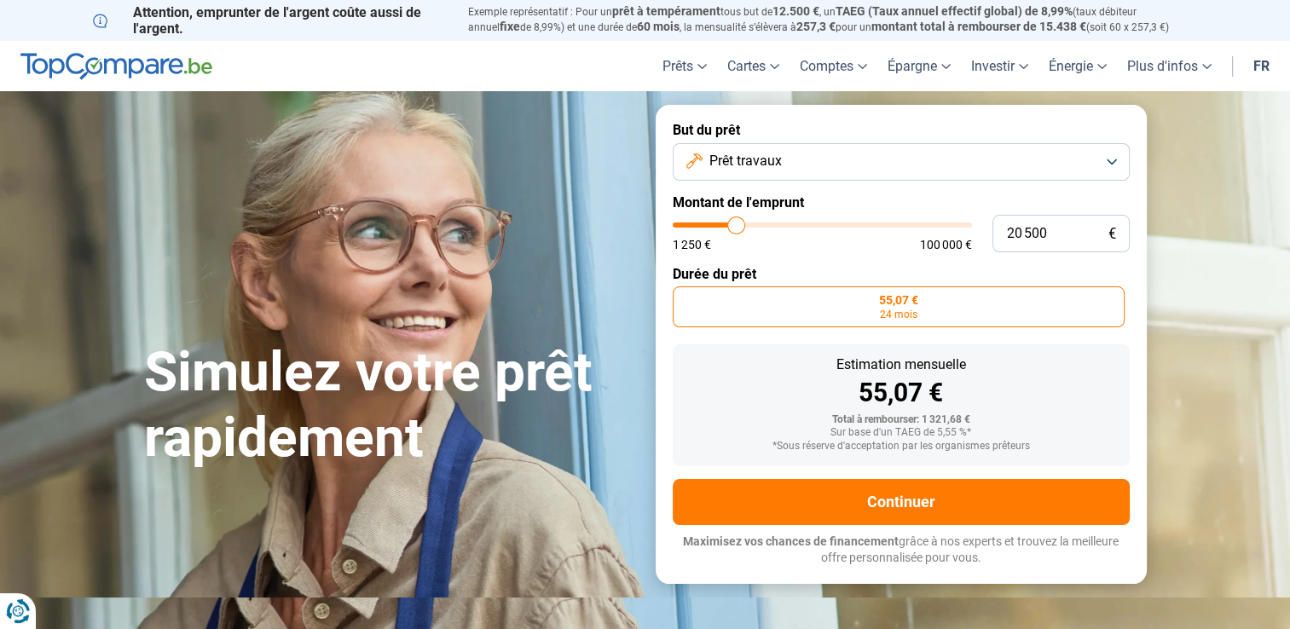
type input "20 250"
type input "20250"
type input "20 000"
type input "20000"
type input "19 750"
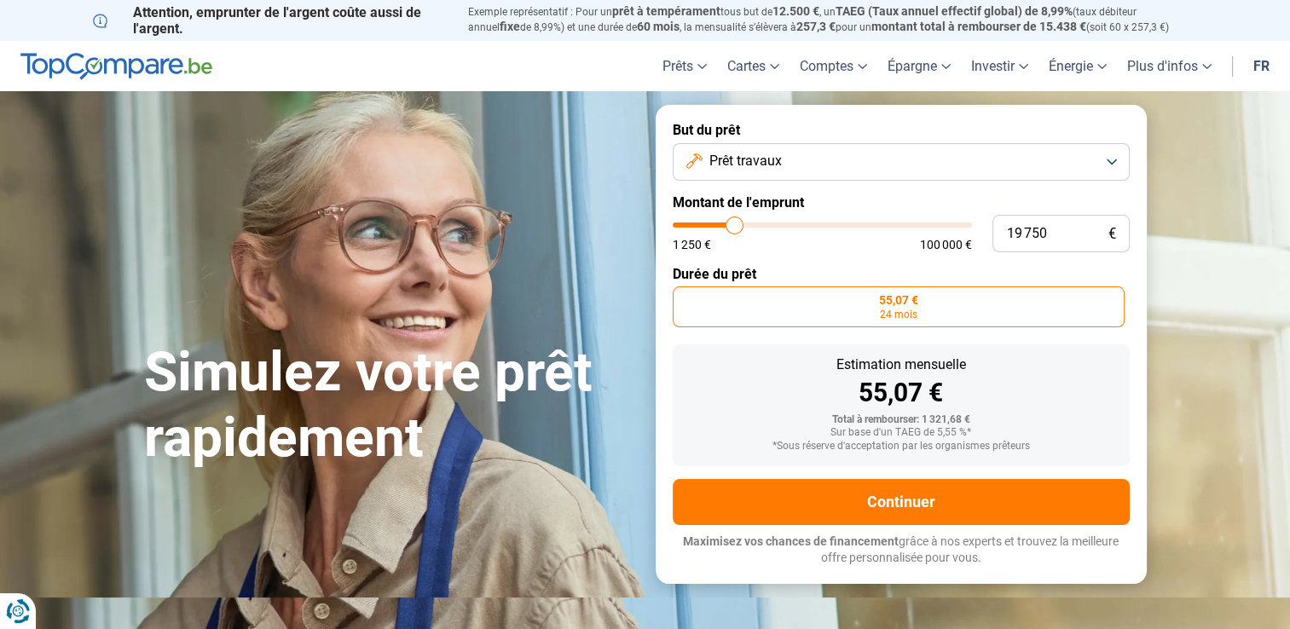
type input "19750"
type input "20 000"
type input "20000"
type input "20 250"
drag, startPoint x: 684, startPoint y: 227, endPoint x: 736, endPoint y: 227, distance: 52.0
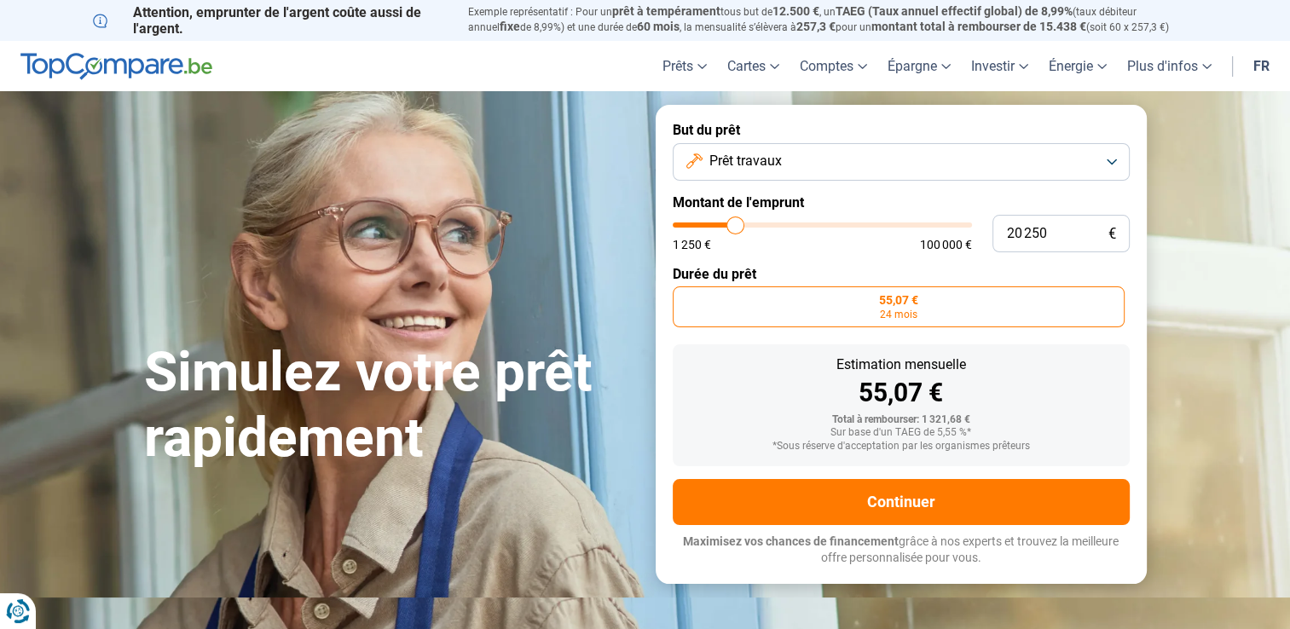
type input "20250"
click at [736, 227] on input "range" at bounding box center [822, 225] width 299 height 5
radio input "false"
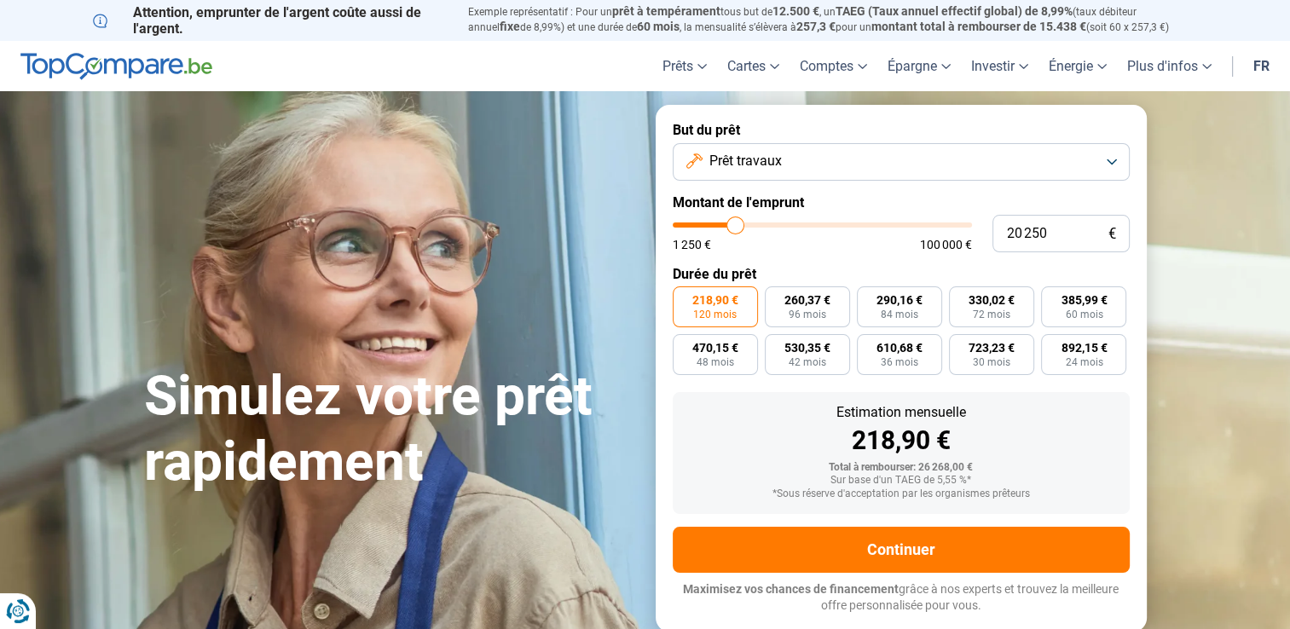
type input "20 000"
type input "20000"
type input "19 750"
type input "19750"
type input "19 500"
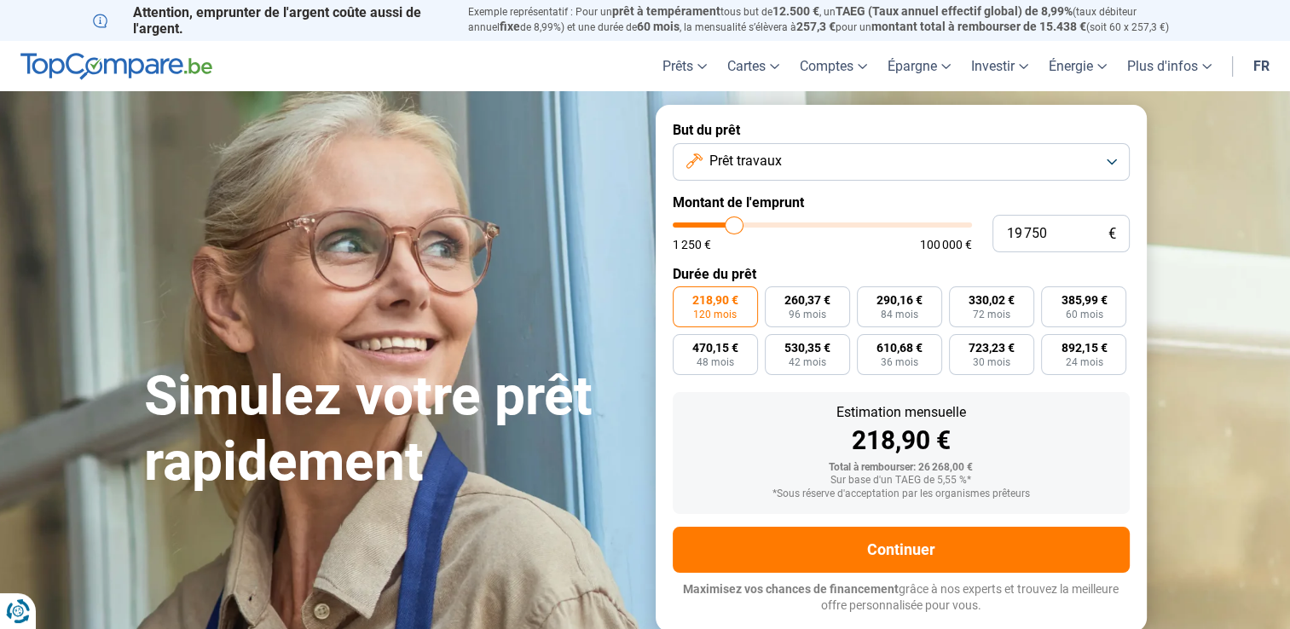
type input "19500"
type input "19 250"
type input "19250"
type input "19 000"
type input "19000"
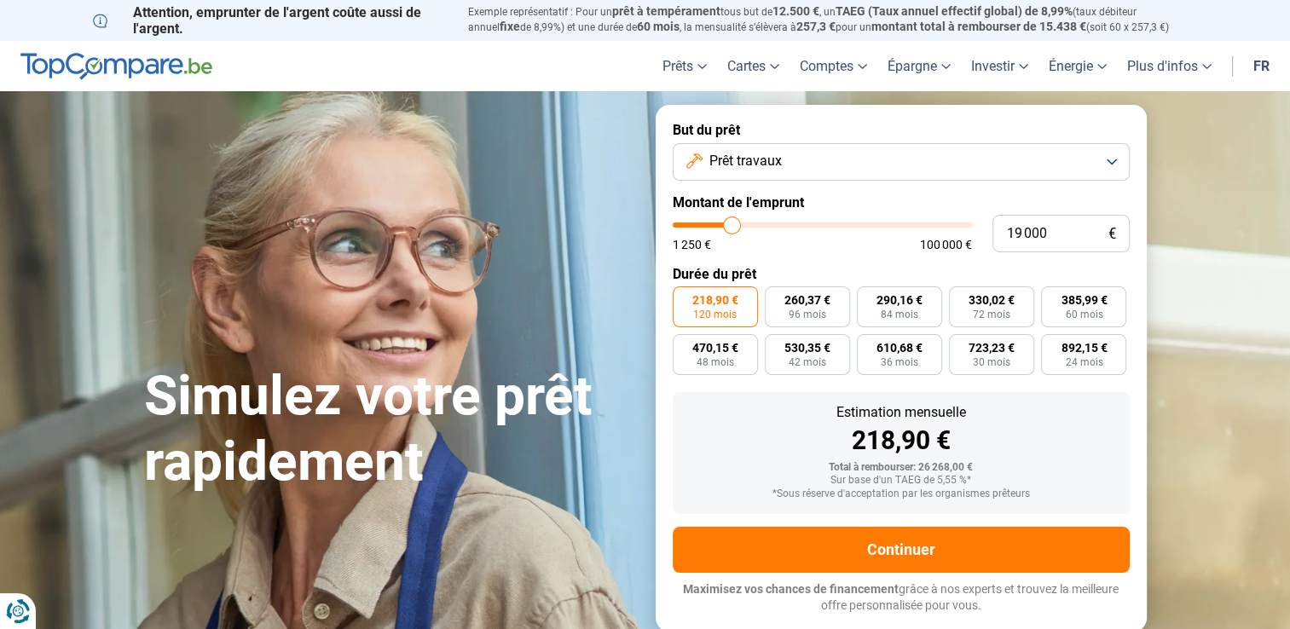
type input "18 750"
type input "18750"
type input "19 000"
type input "19000"
type input "19 500"
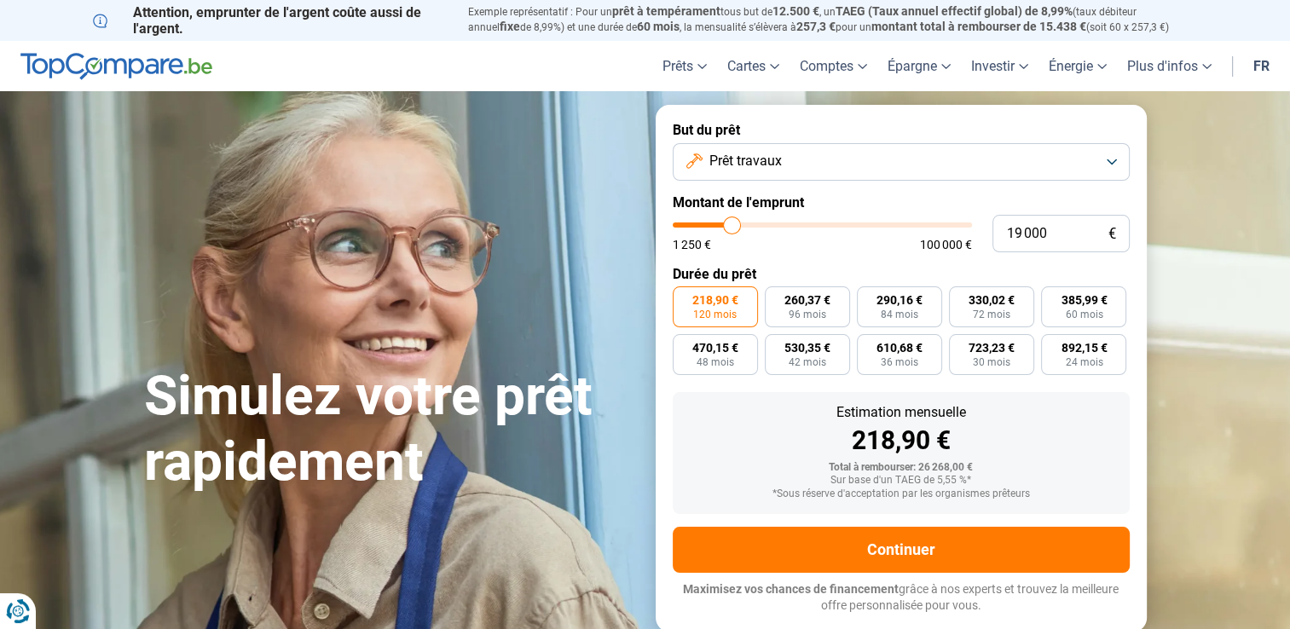
type input "19500"
click at [735, 225] on input "range" at bounding box center [822, 225] width 299 height 5
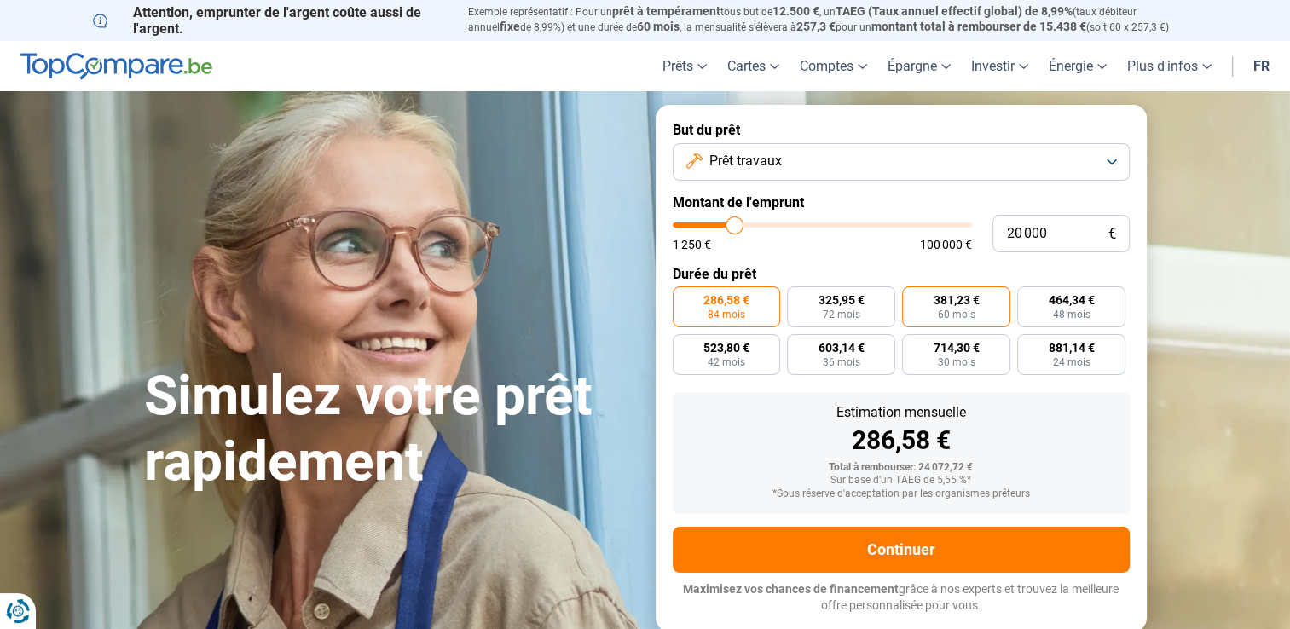
click at [969, 305] on span "381,23 €" at bounding box center [957, 300] width 46 height 12
click at [913, 298] on input "381,23 € 60 mois" at bounding box center [907, 292] width 11 height 11
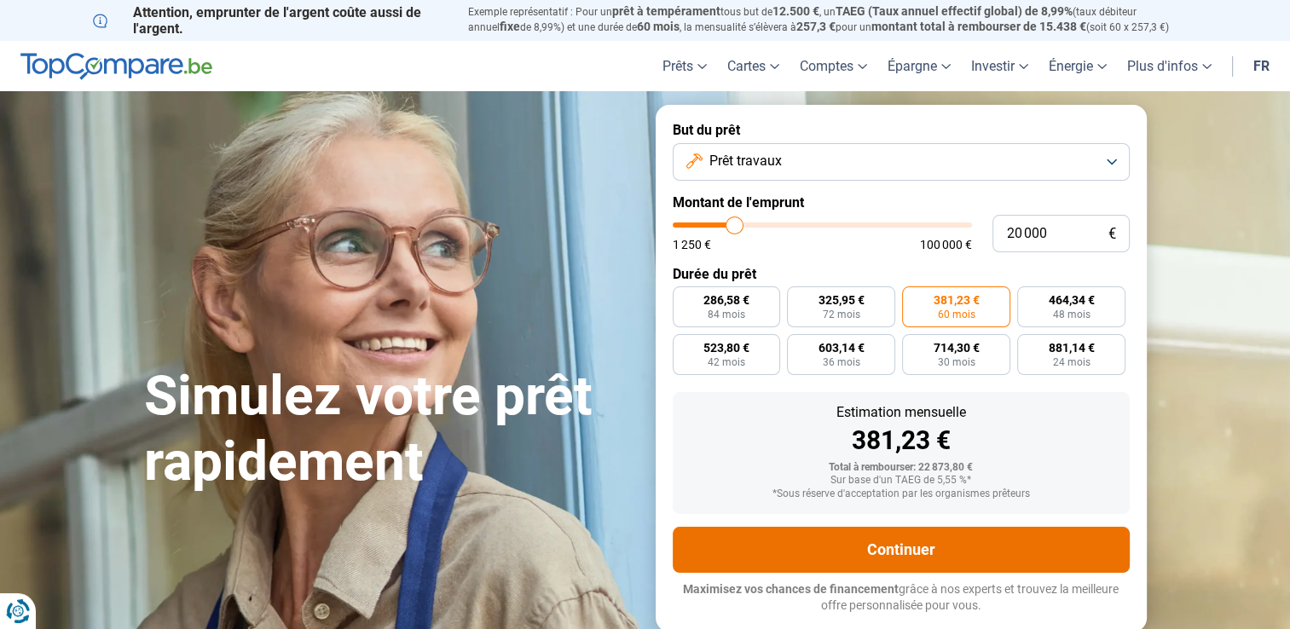
click at [915, 546] on button "Continuer" at bounding box center [901, 550] width 457 height 46
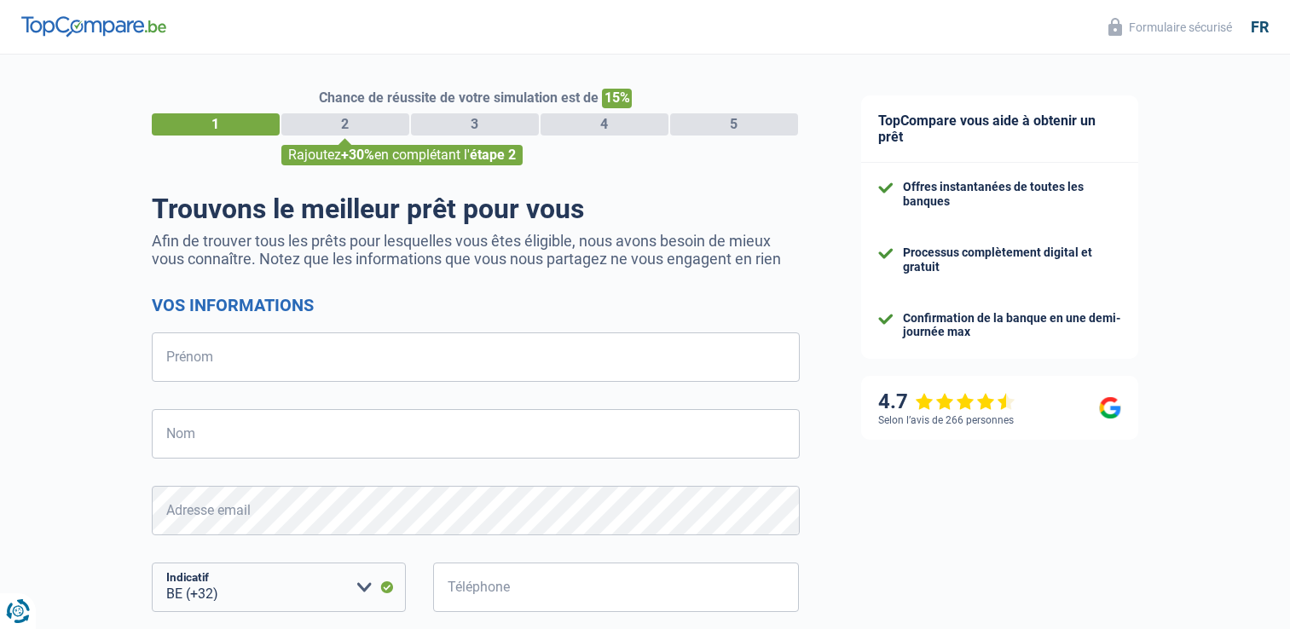
select select "32"
